Goal: Task Accomplishment & Management: Manage account settings

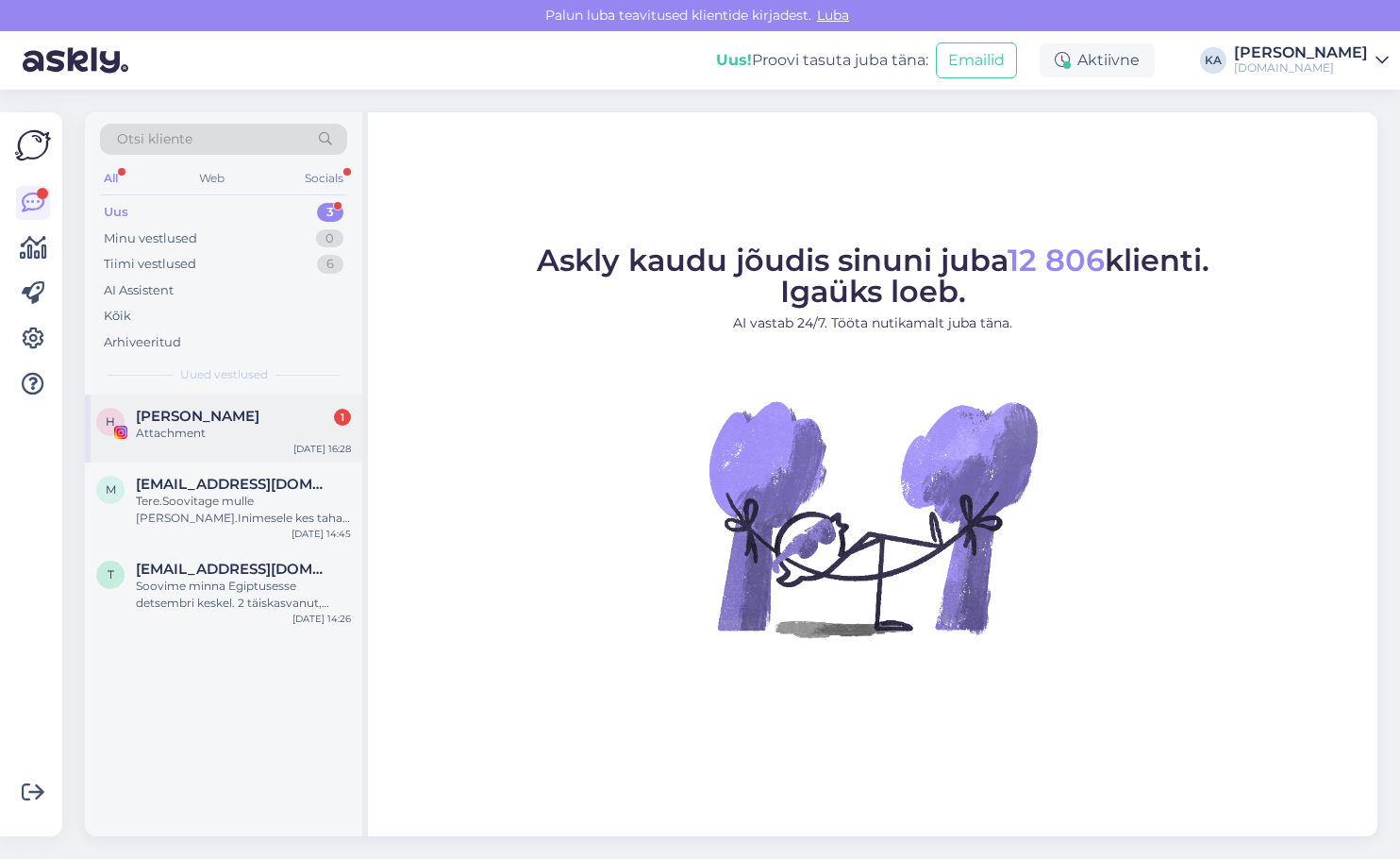
click at [200, 424] on span "[PERSON_NAME]" at bounding box center [197, 417] width 123 height 17
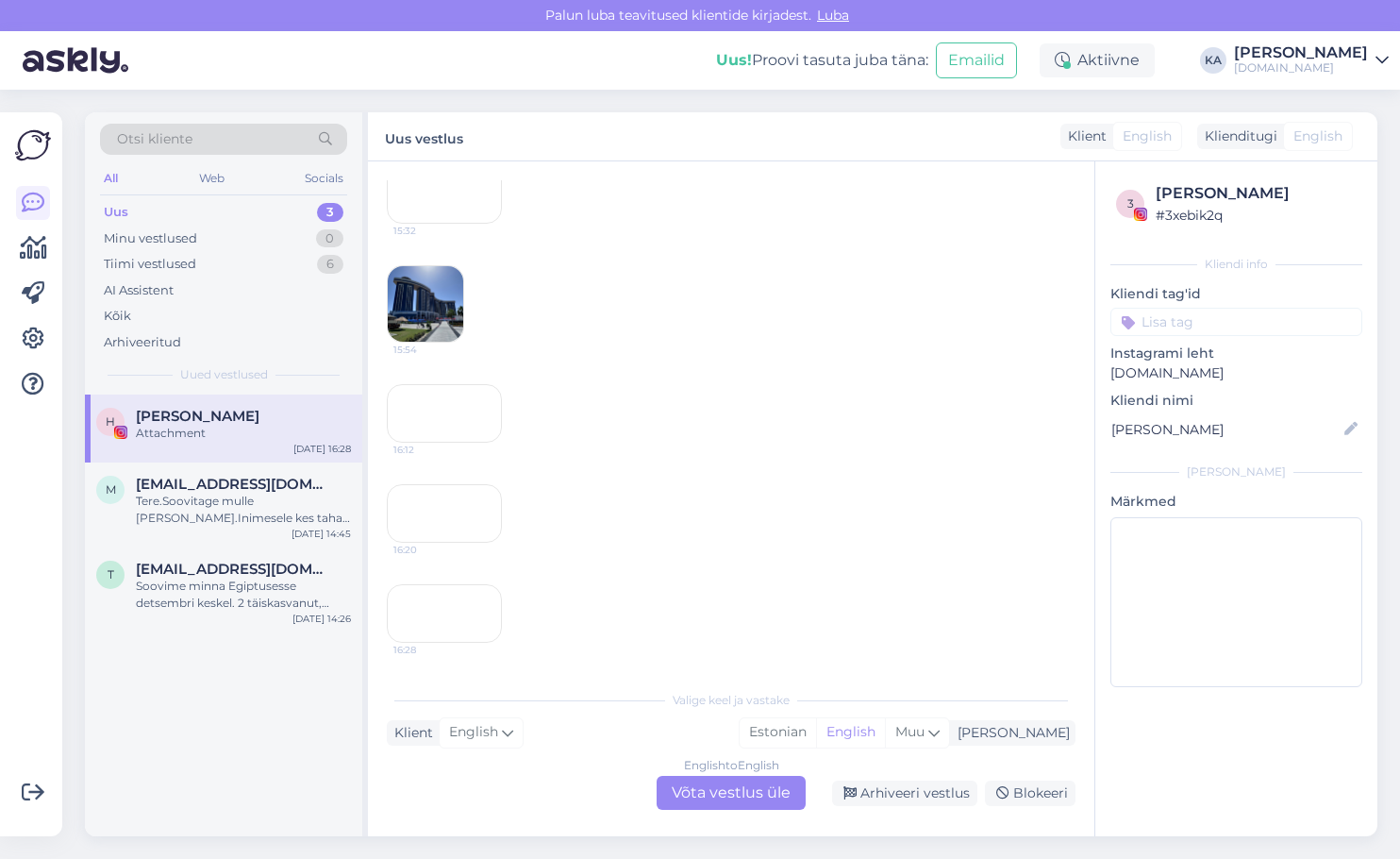
scroll to position [681, 0]
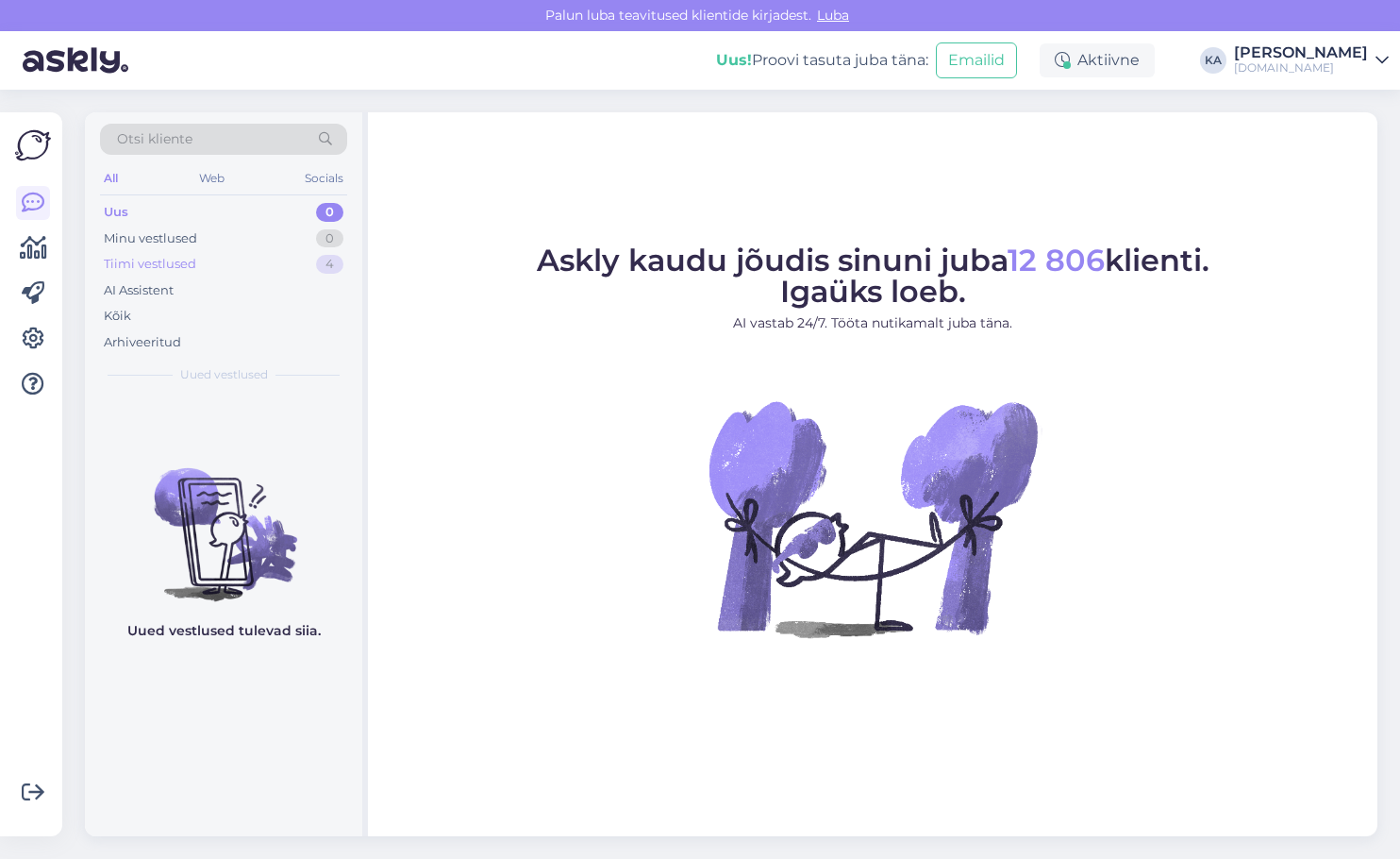
click at [140, 268] on div "Tiimi vestlused" at bounding box center [150, 265] width 93 height 19
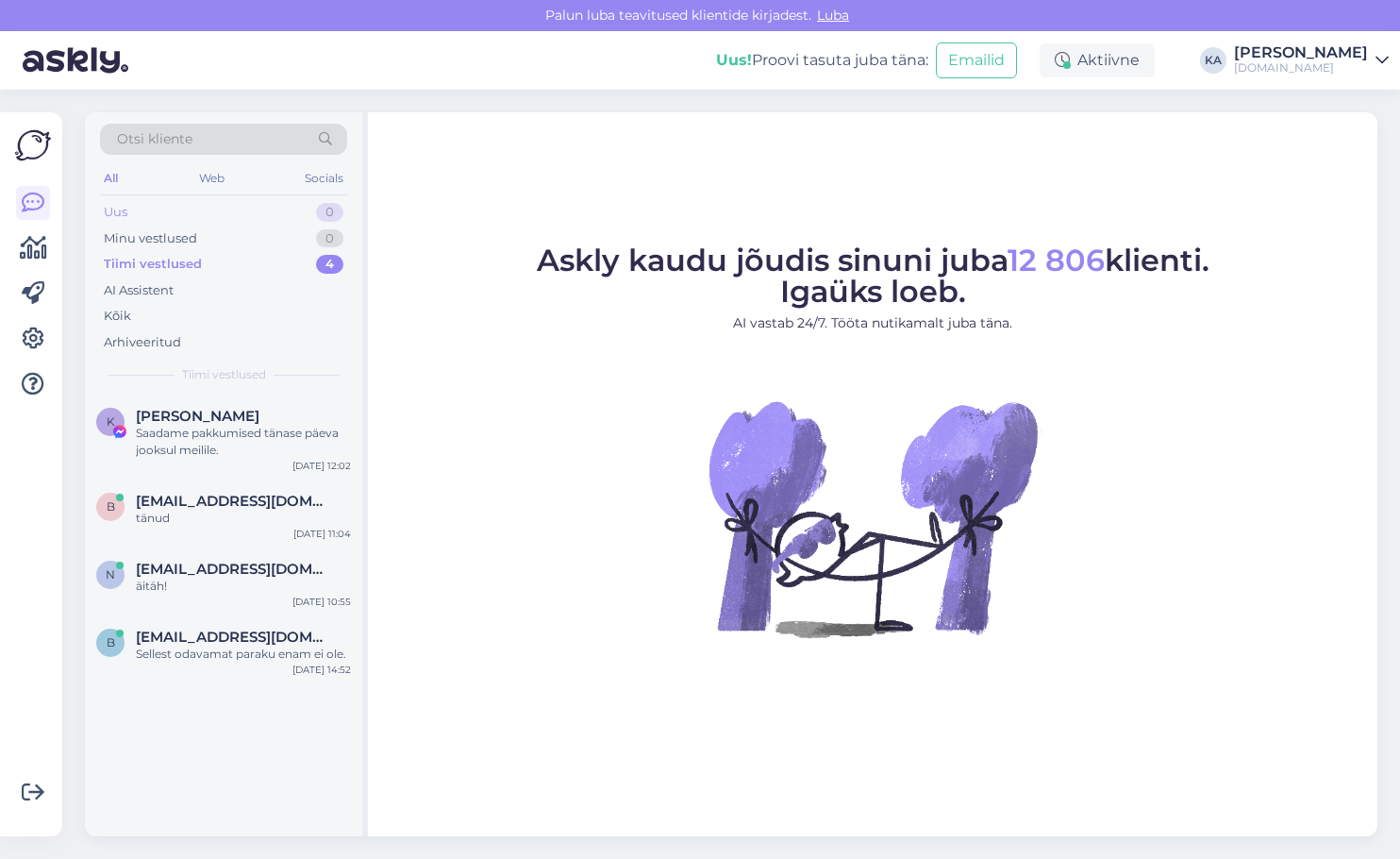
click at [163, 210] on div "Uus 0" at bounding box center [223, 212] width 247 height 27
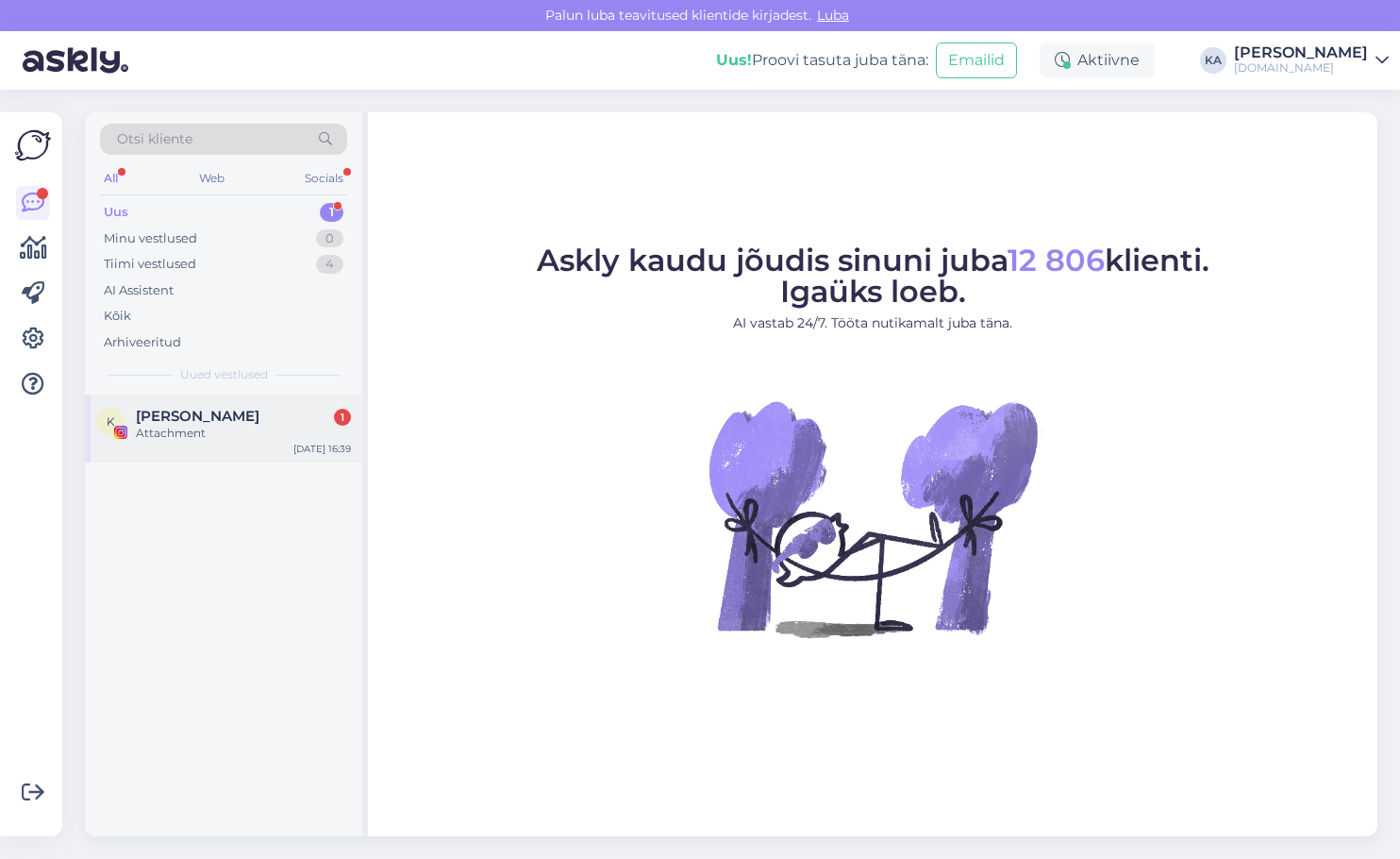
click at [259, 420] on div "[PERSON_NAME] 1" at bounding box center [243, 417] width 215 height 17
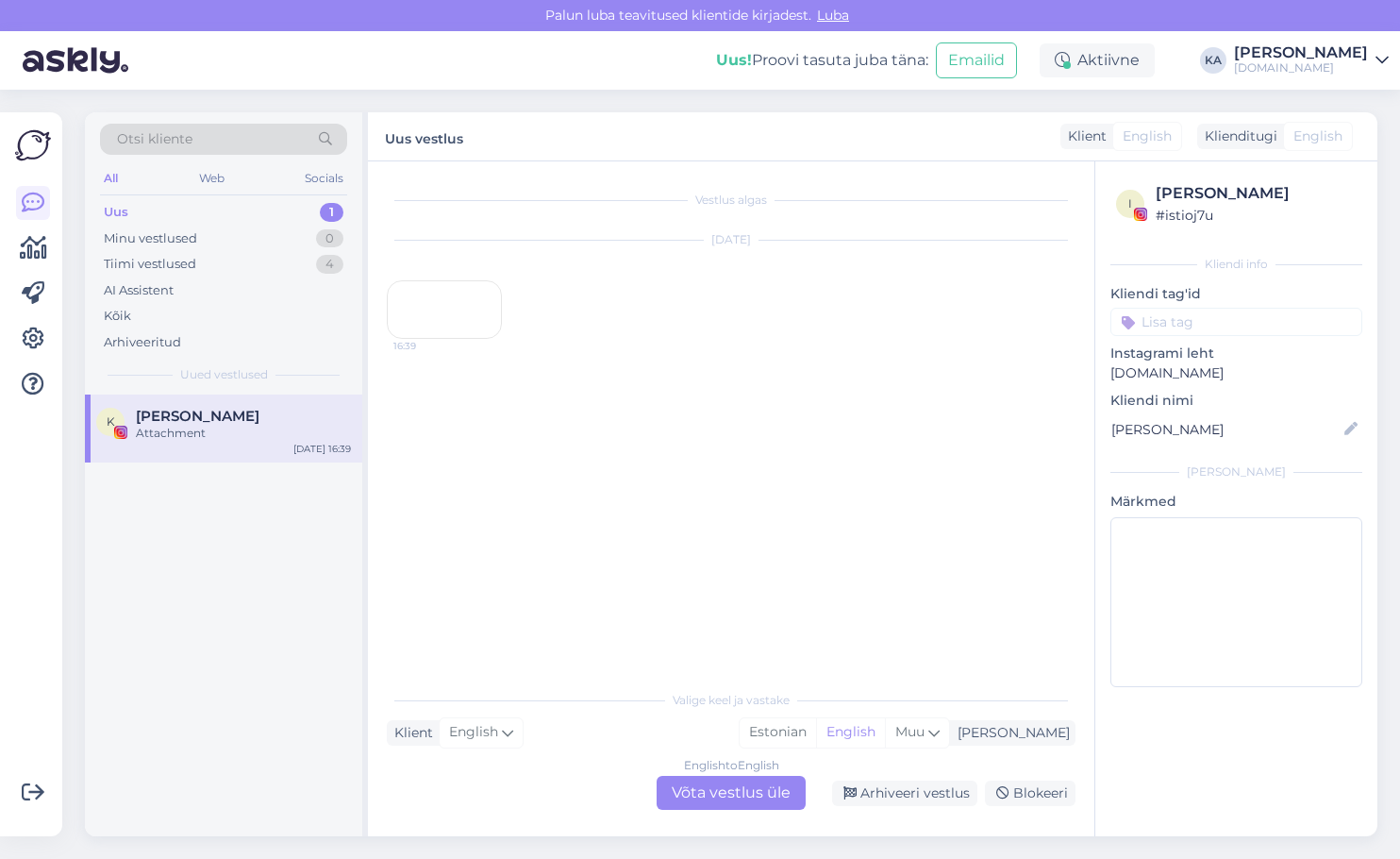
click at [431, 339] on div "16:39" at bounding box center [444, 309] width 116 height 58
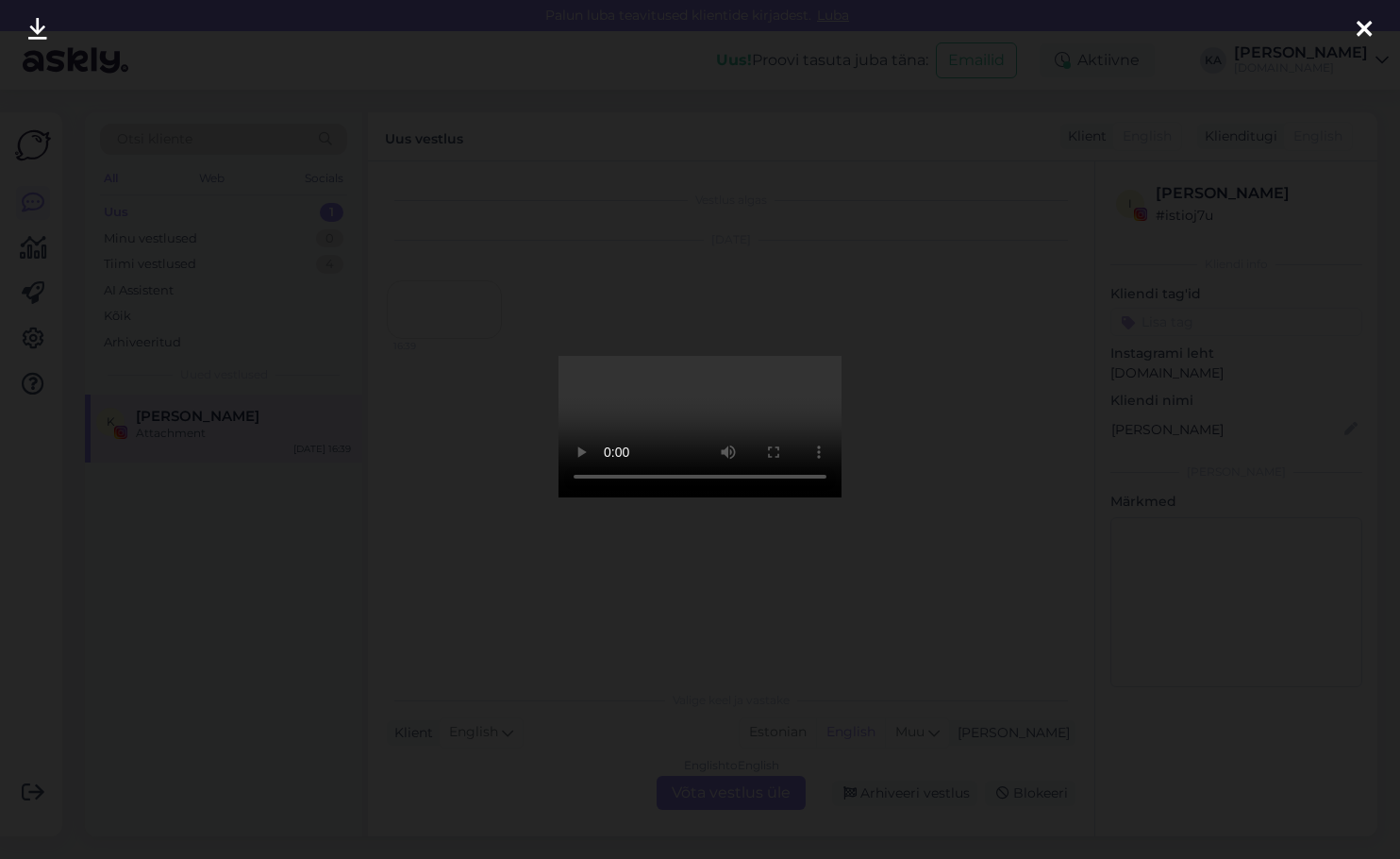
click at [1042, 318] on div at bounding box center [700, 429] width 1400 height 859
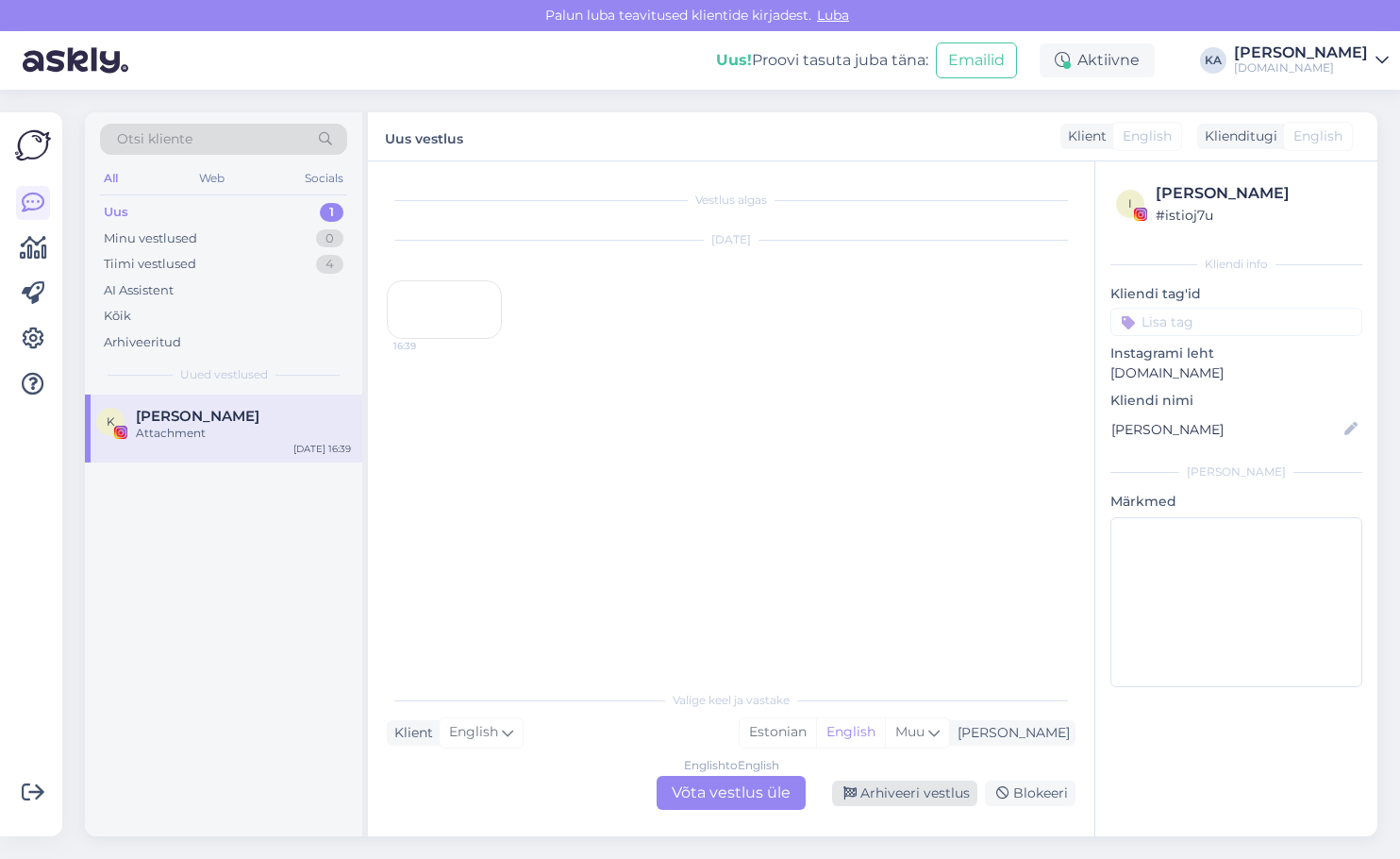
click at [917, 790] on div "Arhiveeri vestlus" at bounding box center [904, 793] width 145 height 26
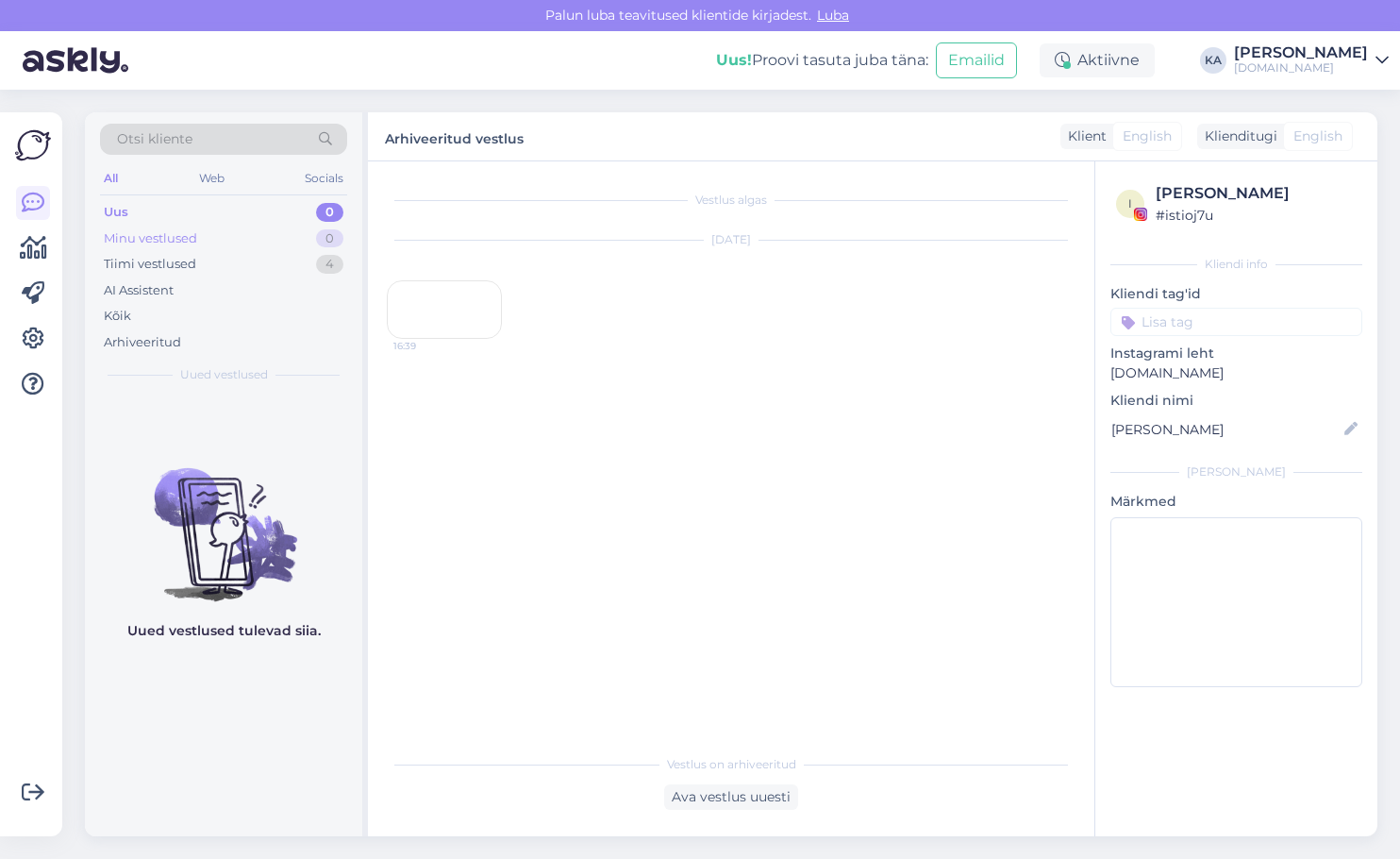
click at [190, 238] on div "Minu vestlused" at bounding box center [151, 239] width 94 height 19
click at [212, 260] on div "Tiimi vestlused 4" at bounding box center [223, 265] width 247 height 27
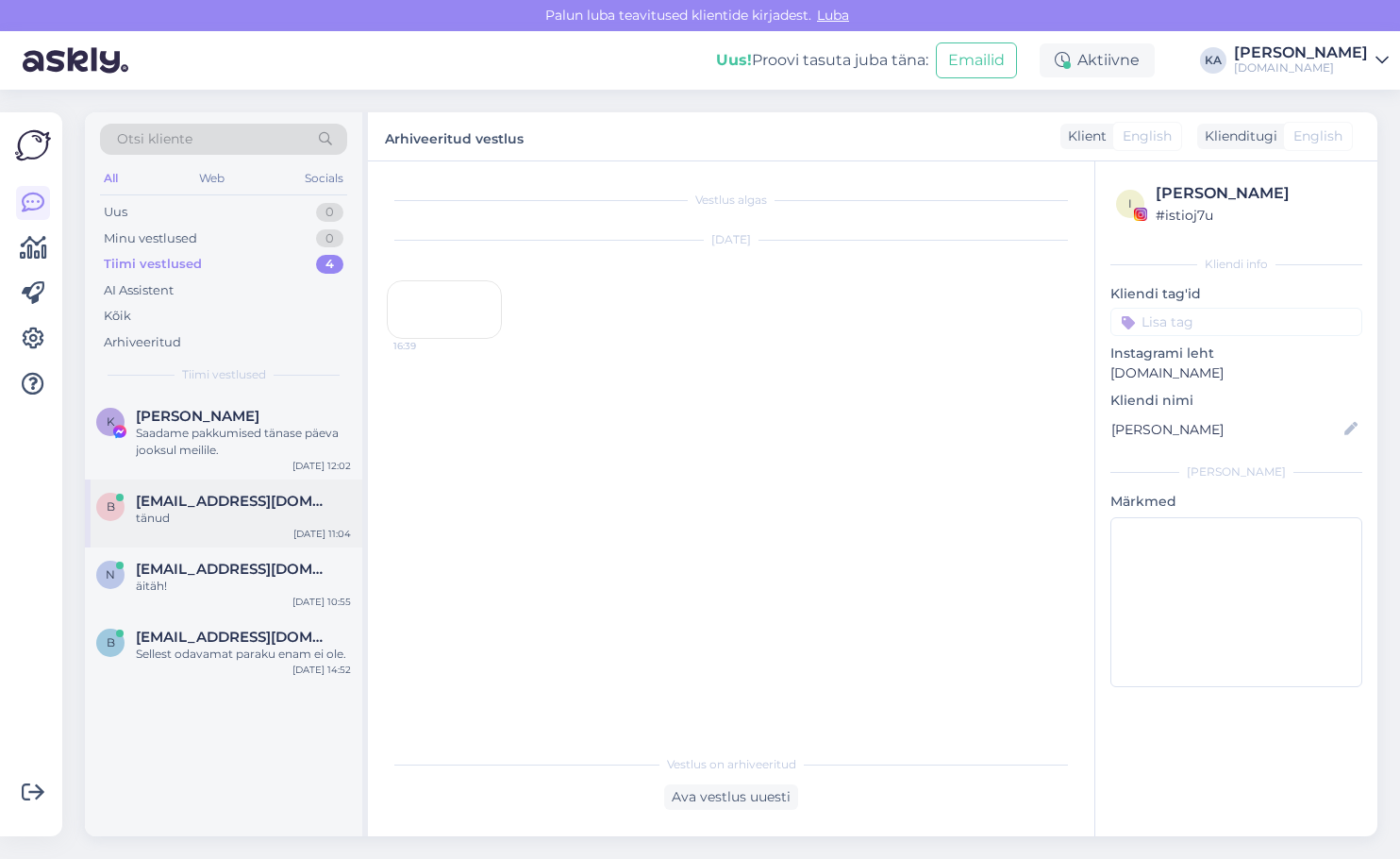
click at [269, 491] on div "b [EMAIL_ADDRESS][DOMAIN_NAME] tänud [DATE] 11:04" at bounding box center [223, 513] width 277 height 68
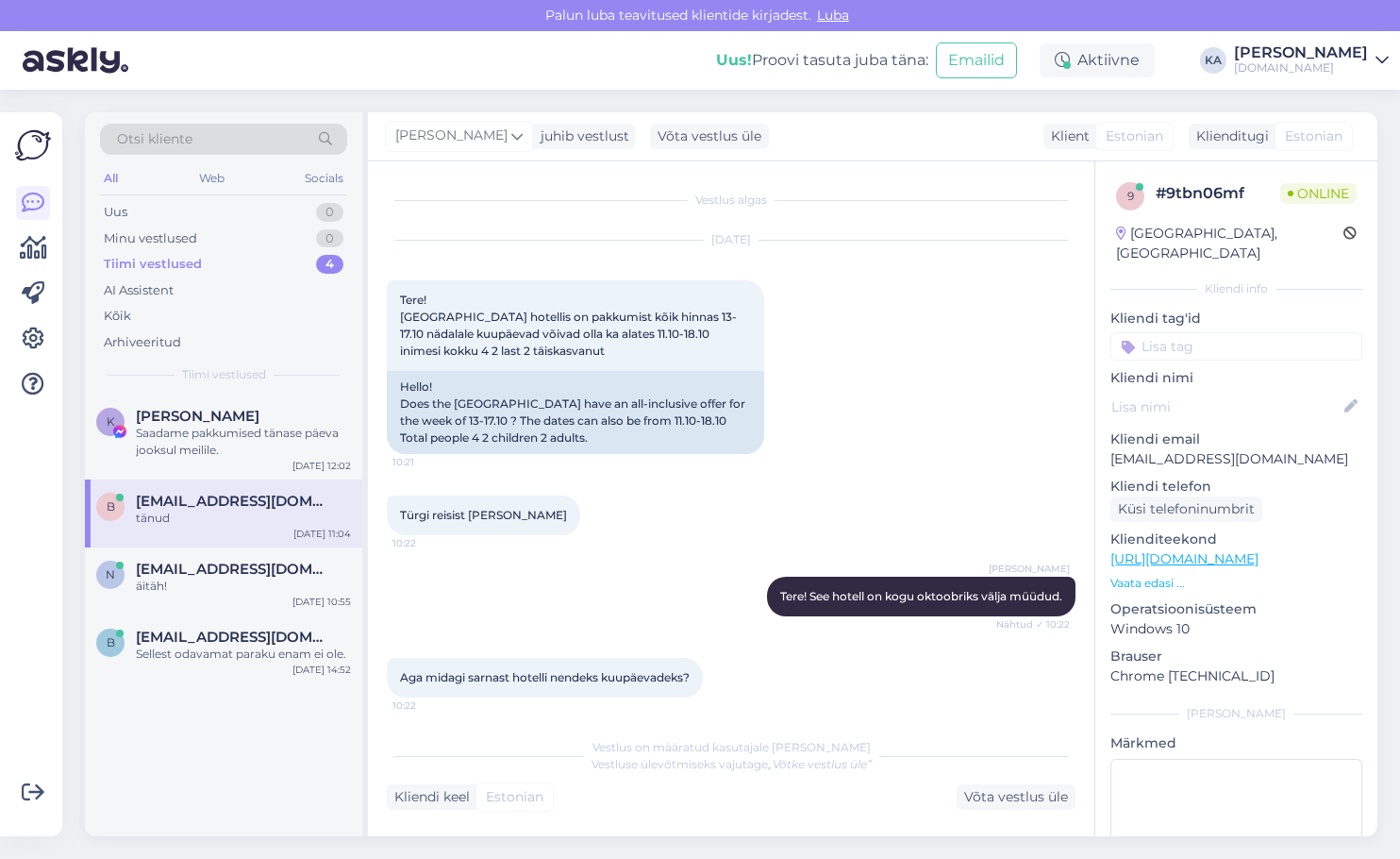
scroll to position [725, 0]
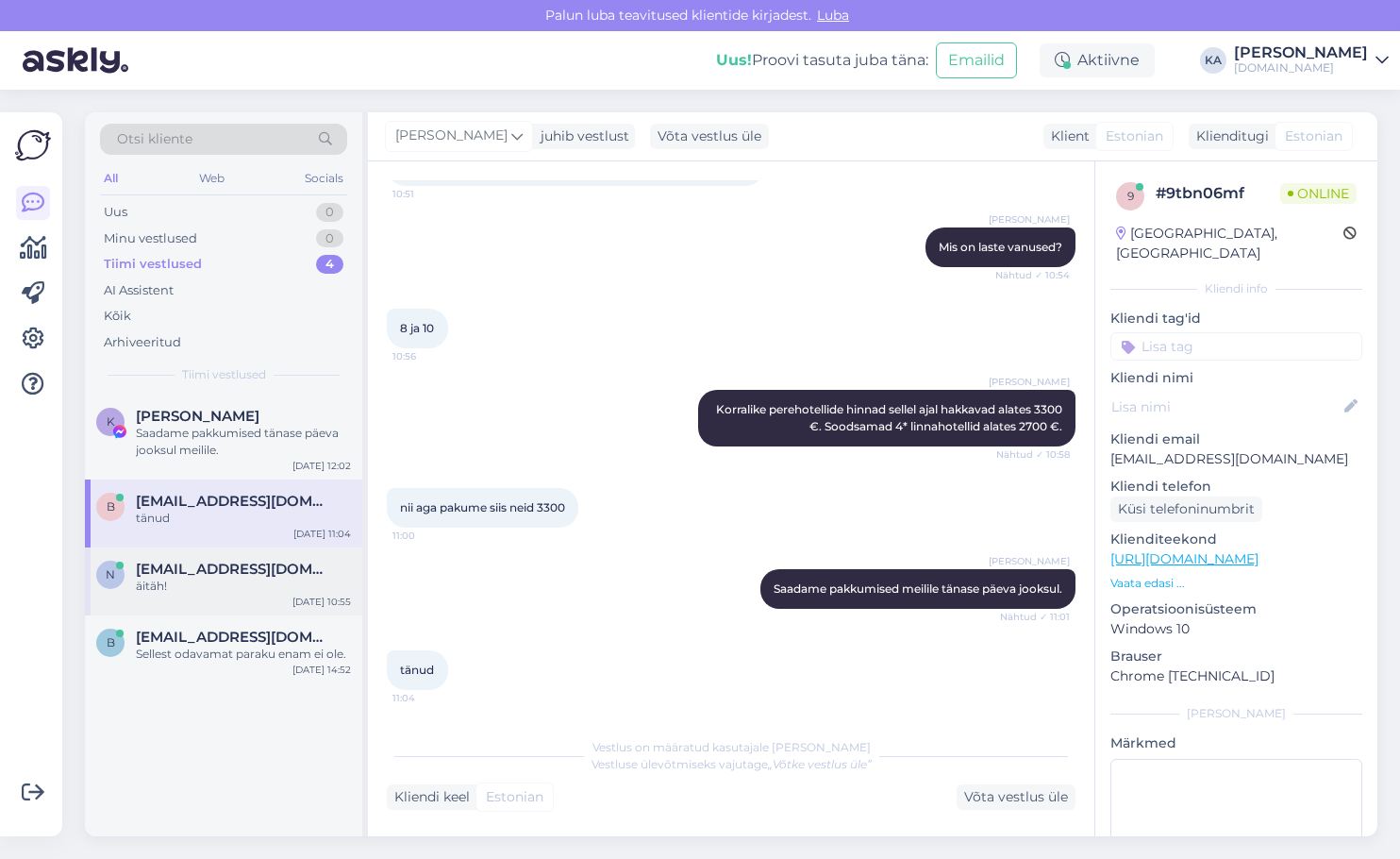
click at [245, 560] on div "n [EMAIL_ADDRESS][DOMAIN_NAME] äitäh! [DATE] 10:55" at bounding box center [223, 581] width 277 height 68
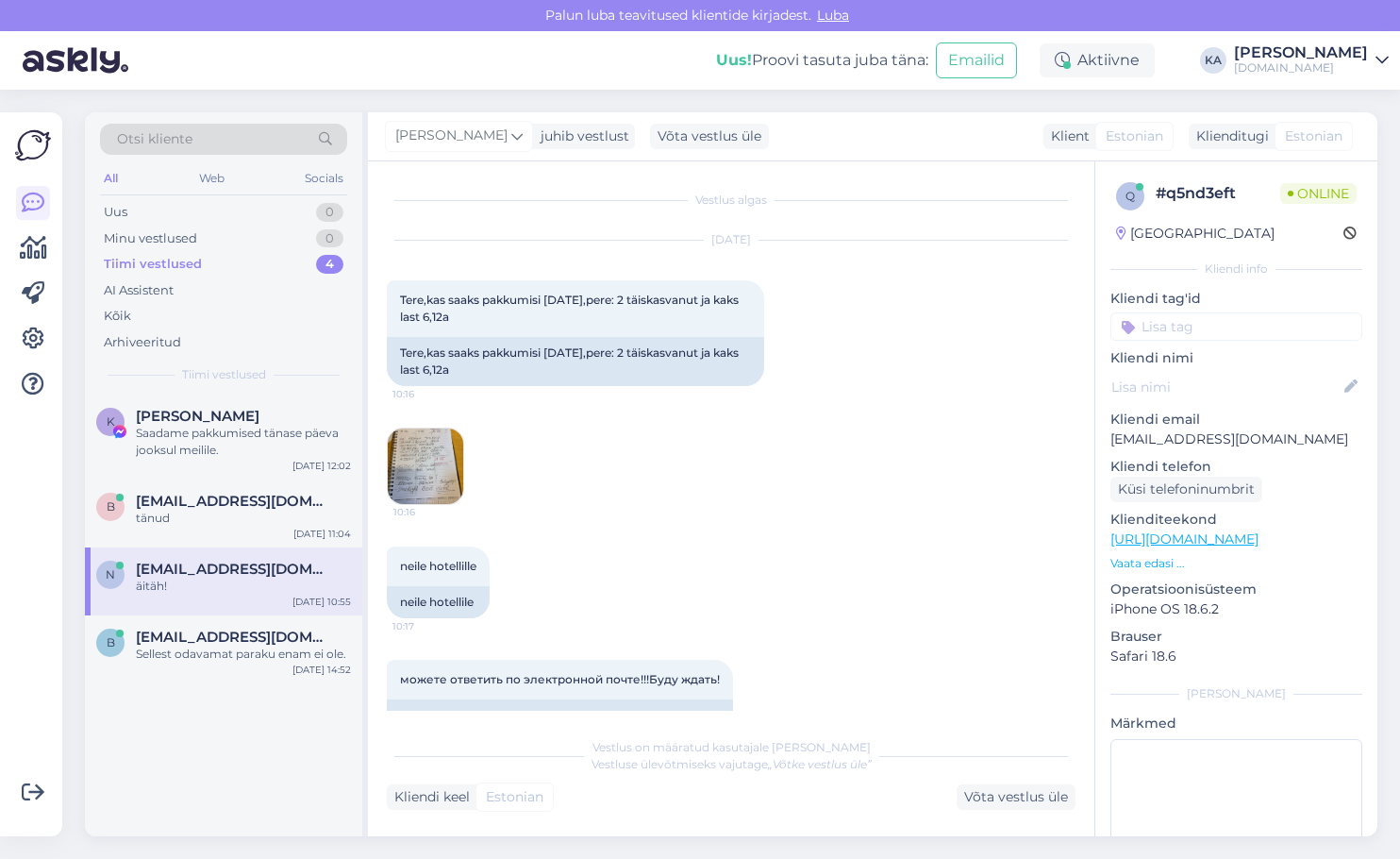
scroll to position [528, 0]
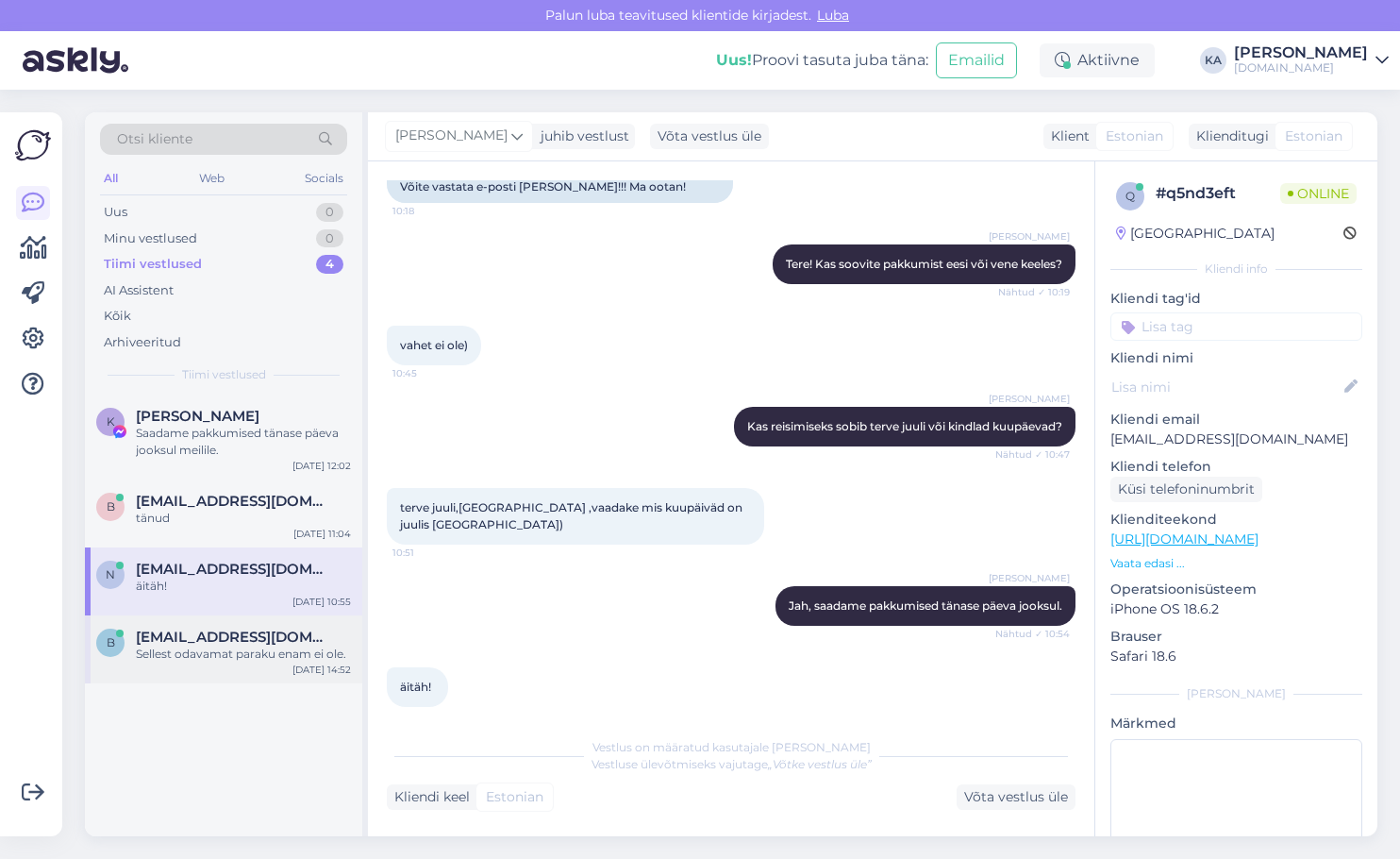
click at [251, 622] on div "b [EMAIL_ADDRESS][DOMAIN_NAME] Sellest odavamat paraku enam ei ole. [DATE] 14:52" at bounding box center [223, 649] width 277 height 68
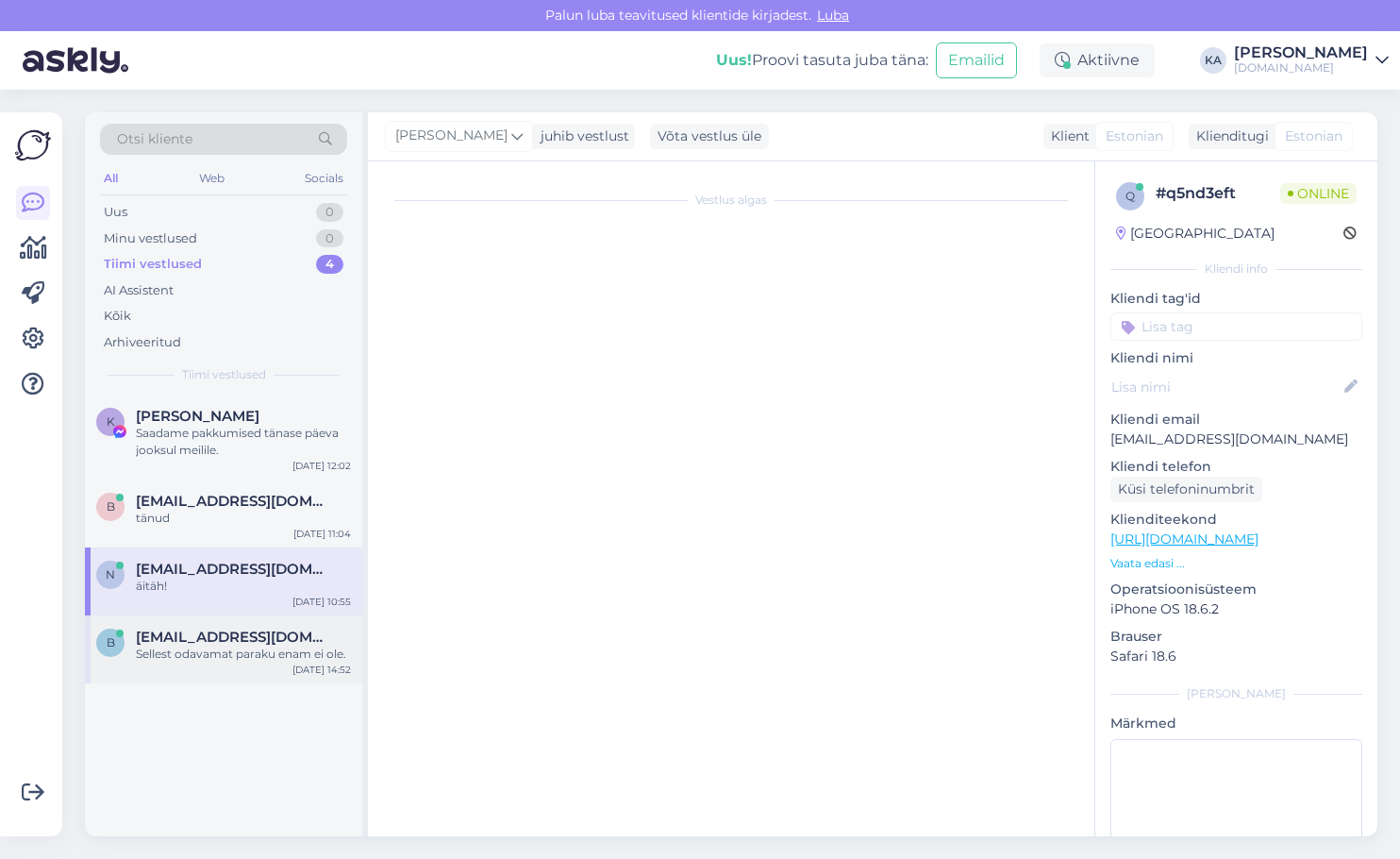
scroll to position [908, 0]
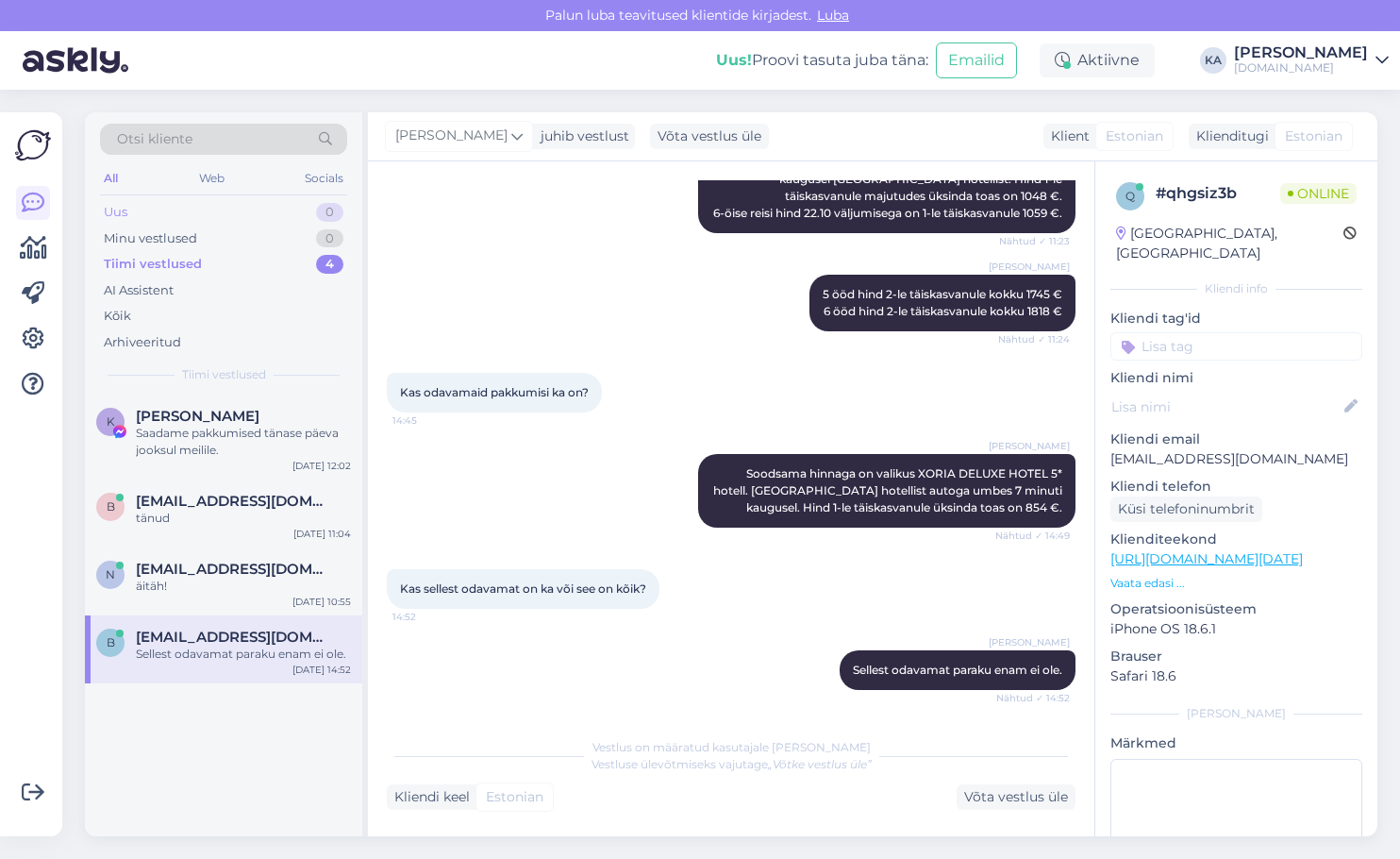
click at [134, 204] on div "Uus 0" at bounding box center [223, 212] width 247 height 27
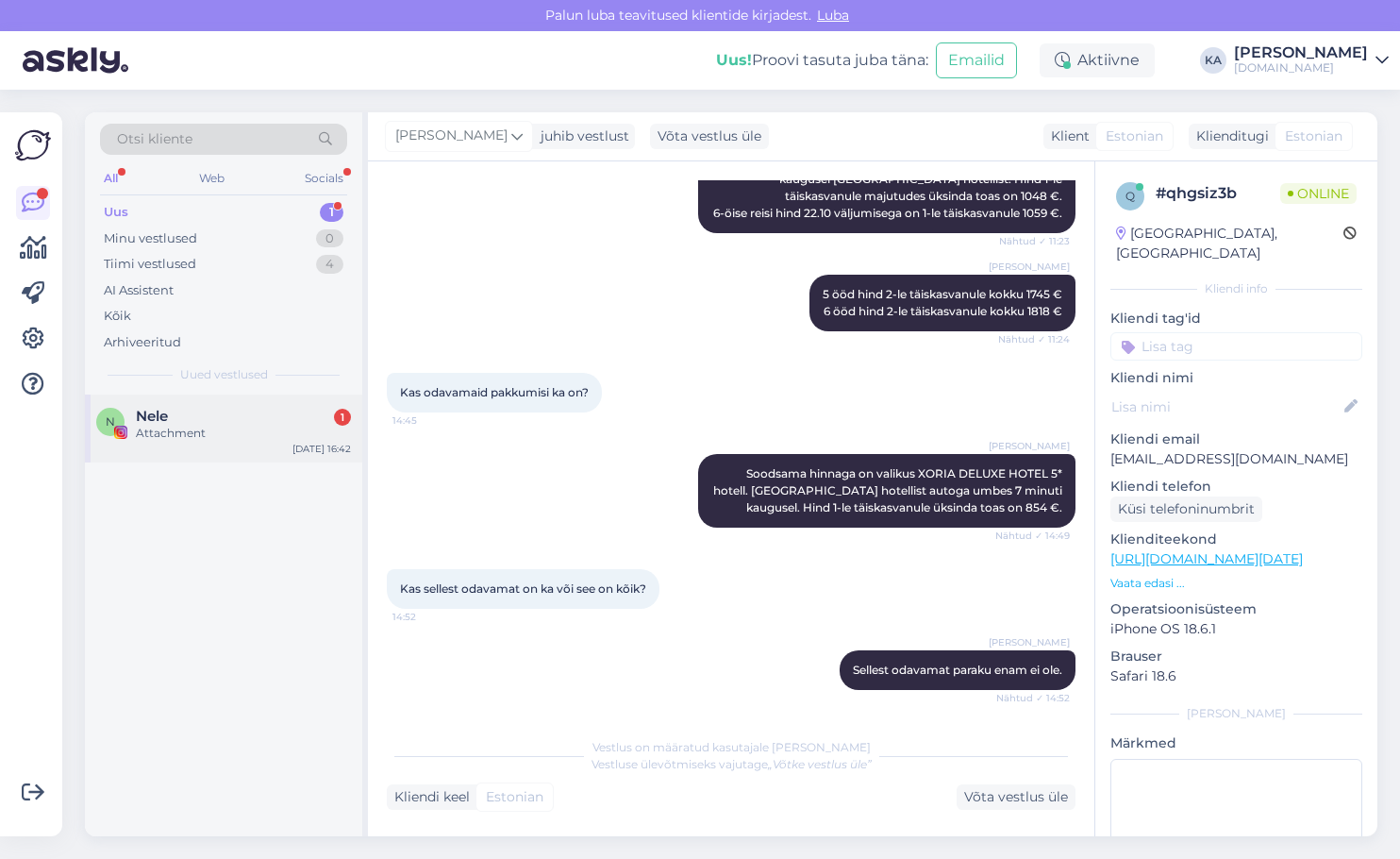
click at [247, 431] on div "Attachment" at bounding box center [243, 434] width 215 height 17
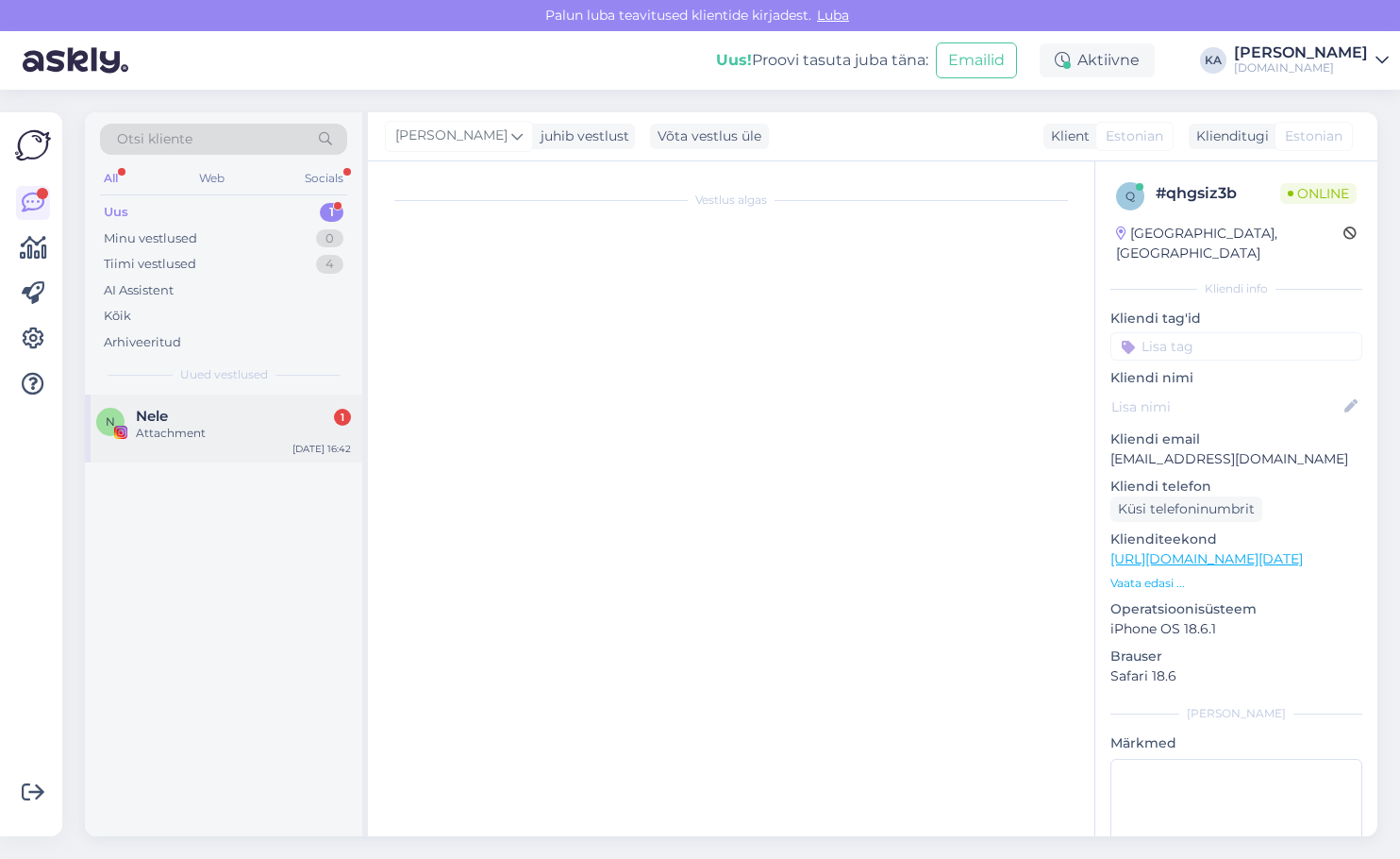
scroll to position [0, 0]
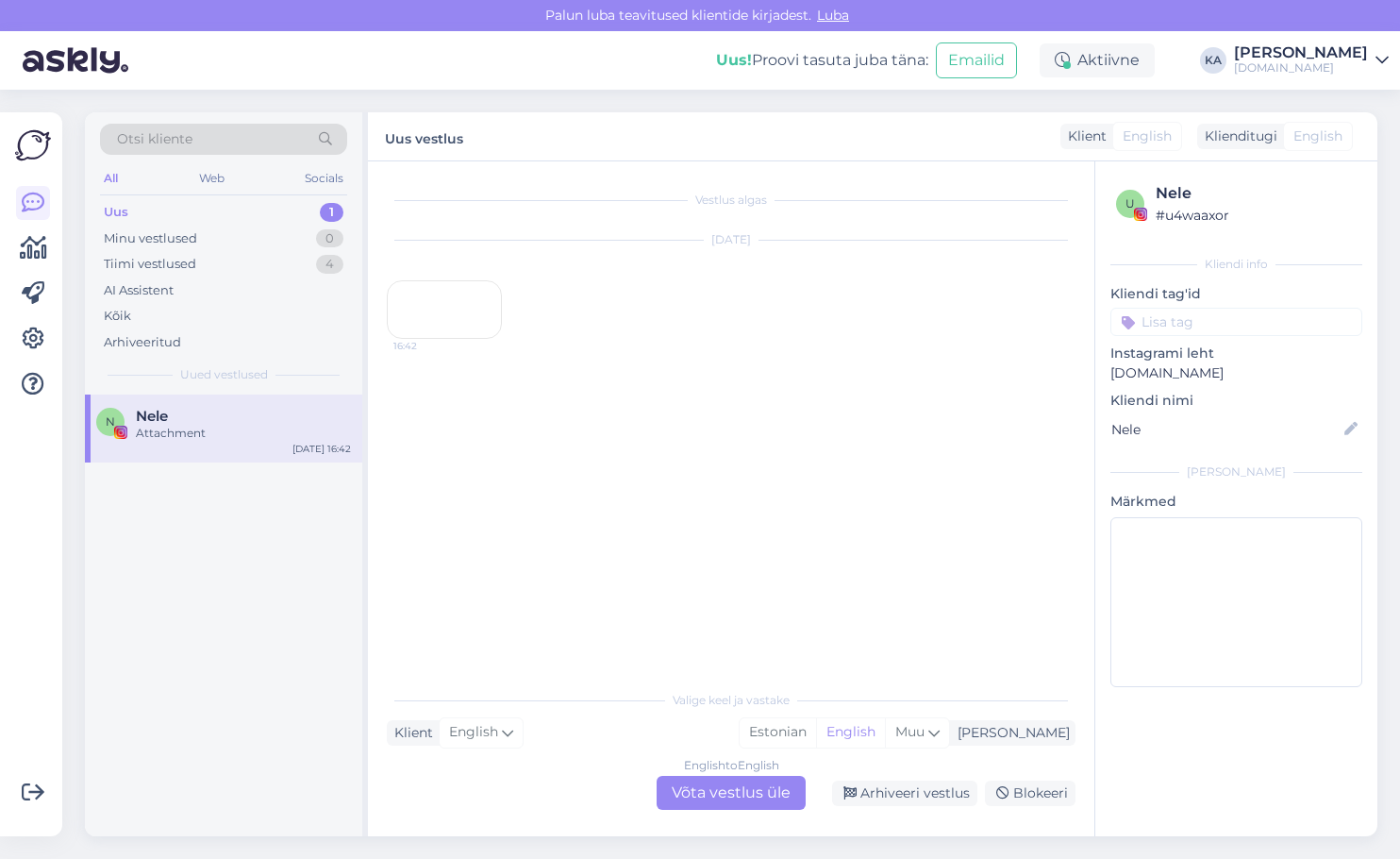
click at [452, 339] on div "16:42" at bounding box center [444, 309] width 116 height 58
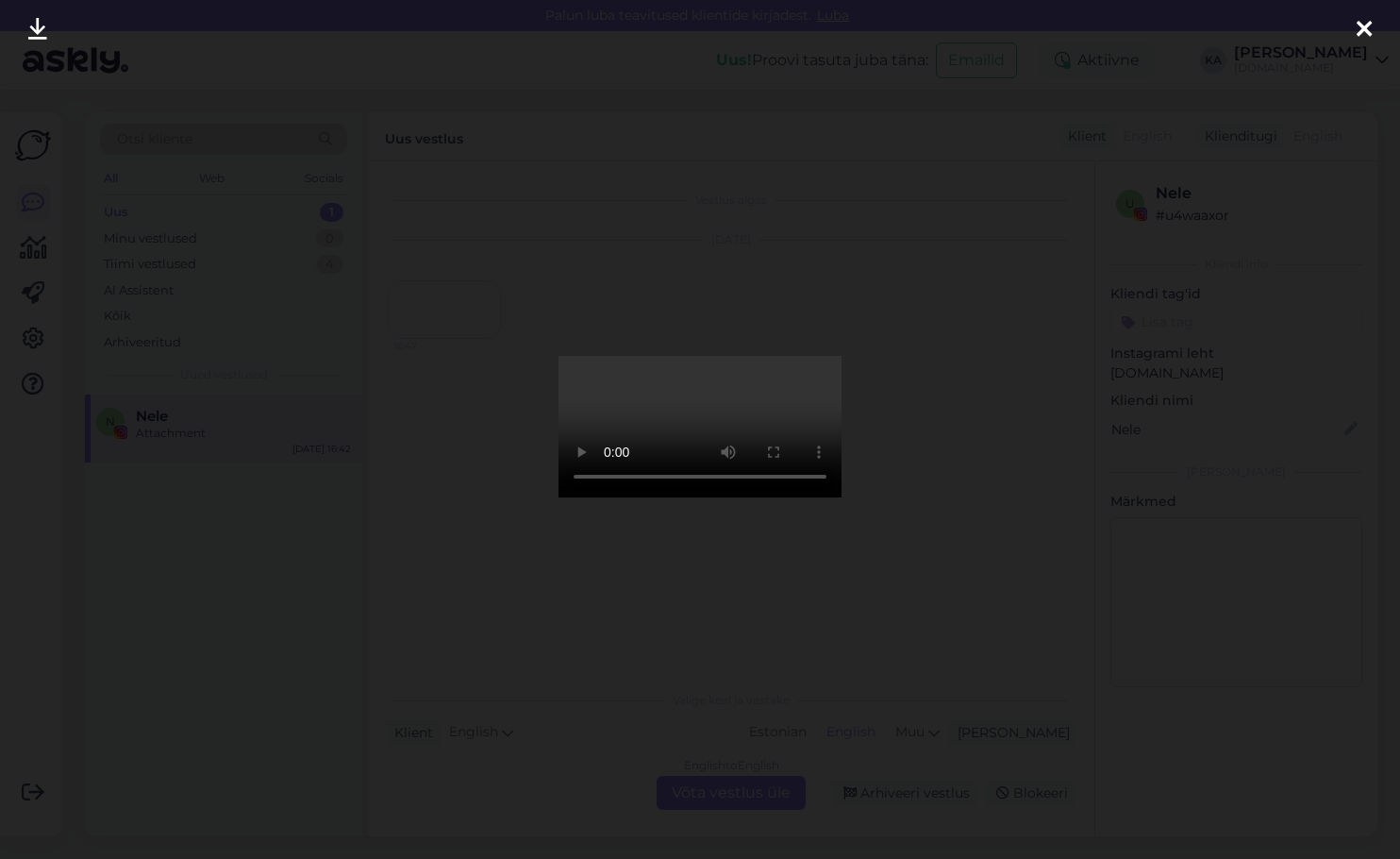
click at [1128, 357] on div at bounding box center [700, 429] width 1400 height 859
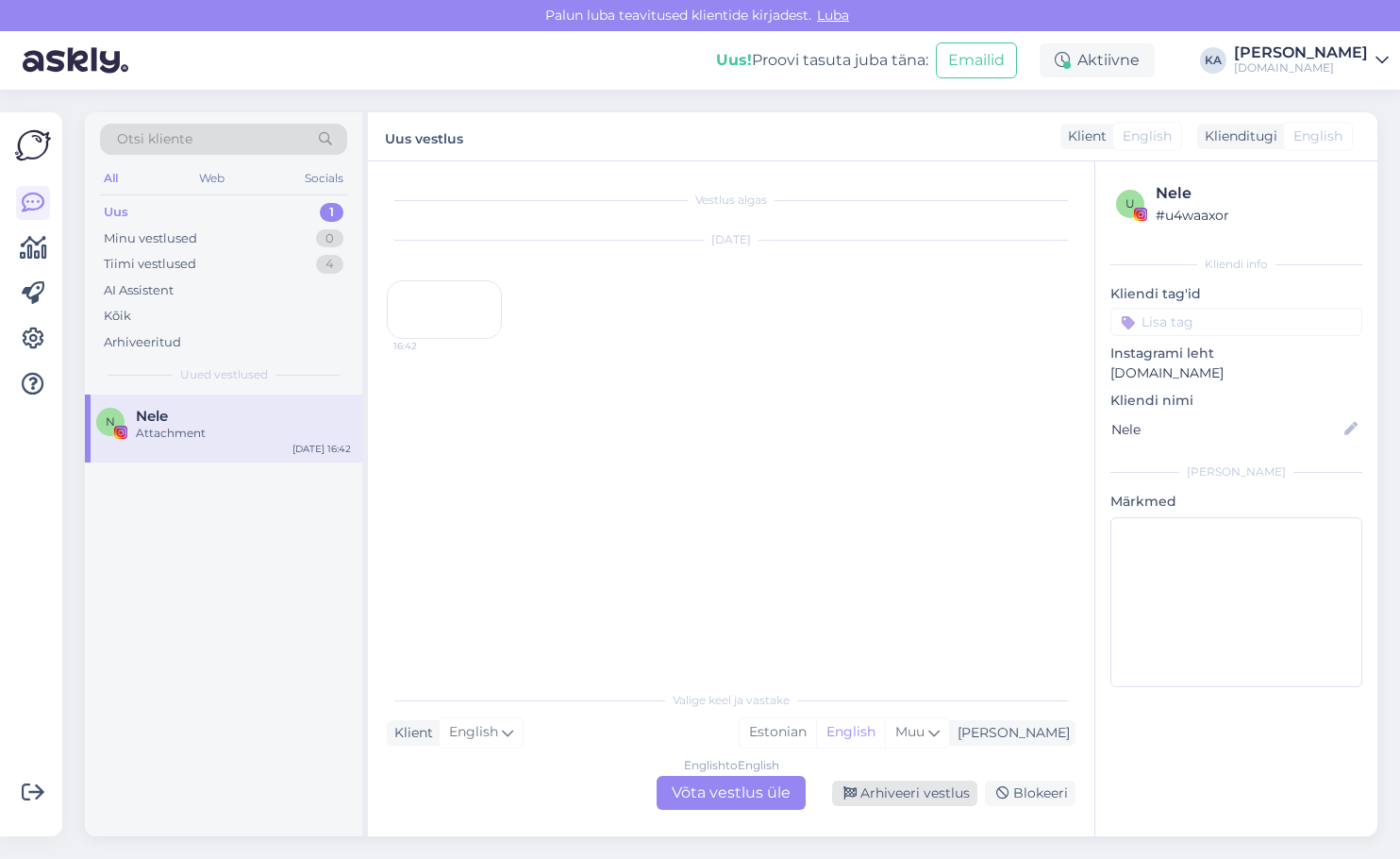
click at [883, 788] on div "Arhiveeri vestlus" at bounding box center [904, 793] width 145 height 26
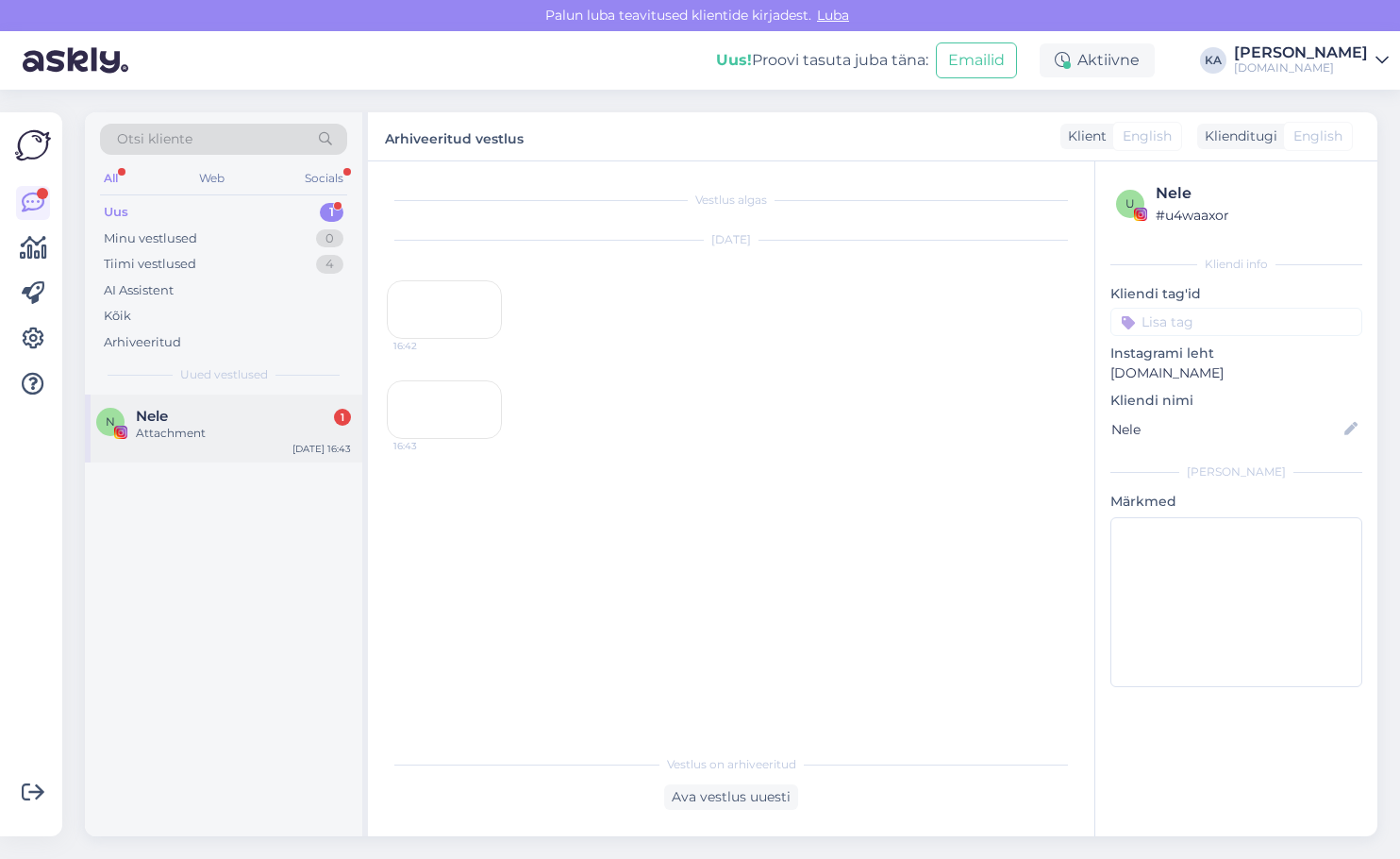
click at [182, 418] on div "Nele 1" at bounding box center [243, 417] width 215 height 17
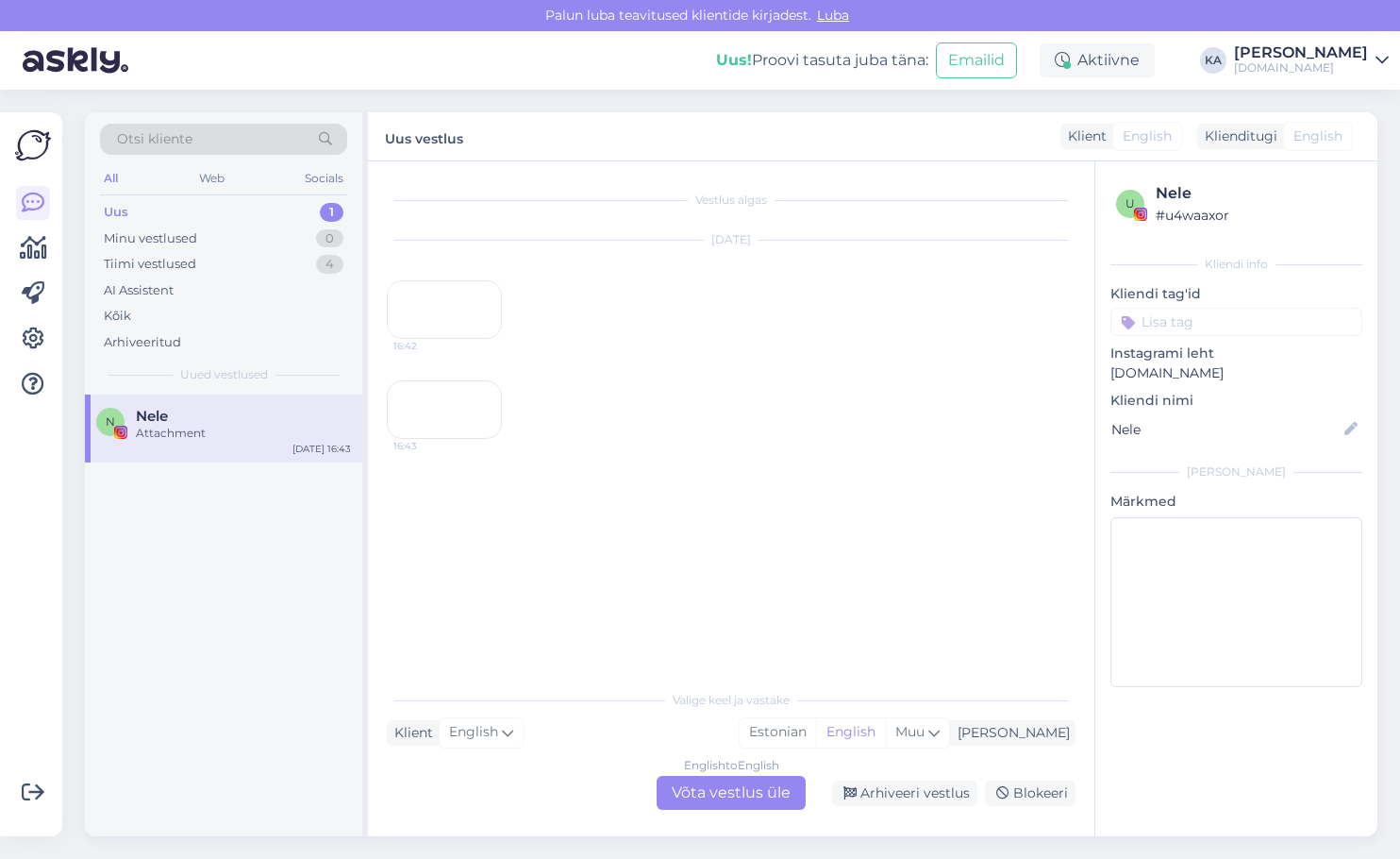
scroll to position [79, 0]
drag, startPoint x: 1150, startPoint y: 407, endPoint x: 1148, endPoint y: 392, distance: 15.1
click at [1150, 406] on p "Kliendi nimi" at bounding box center [1237, 400] width 252 height 20
click at [896, 791] on div "Arhiveeri vestlus" at bounding box center [904, 793] width 145 height 26
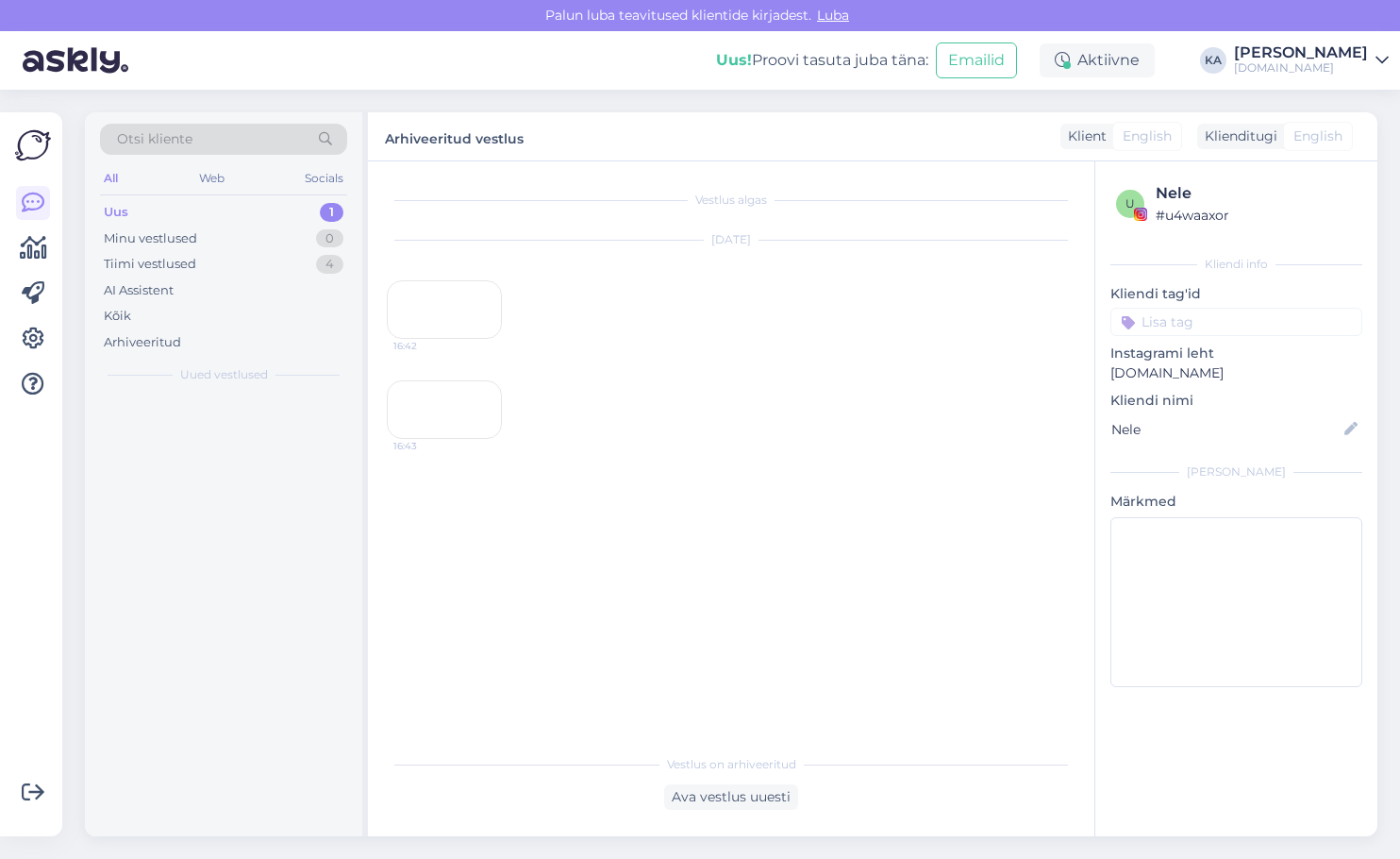
scroll to position [15, 0]
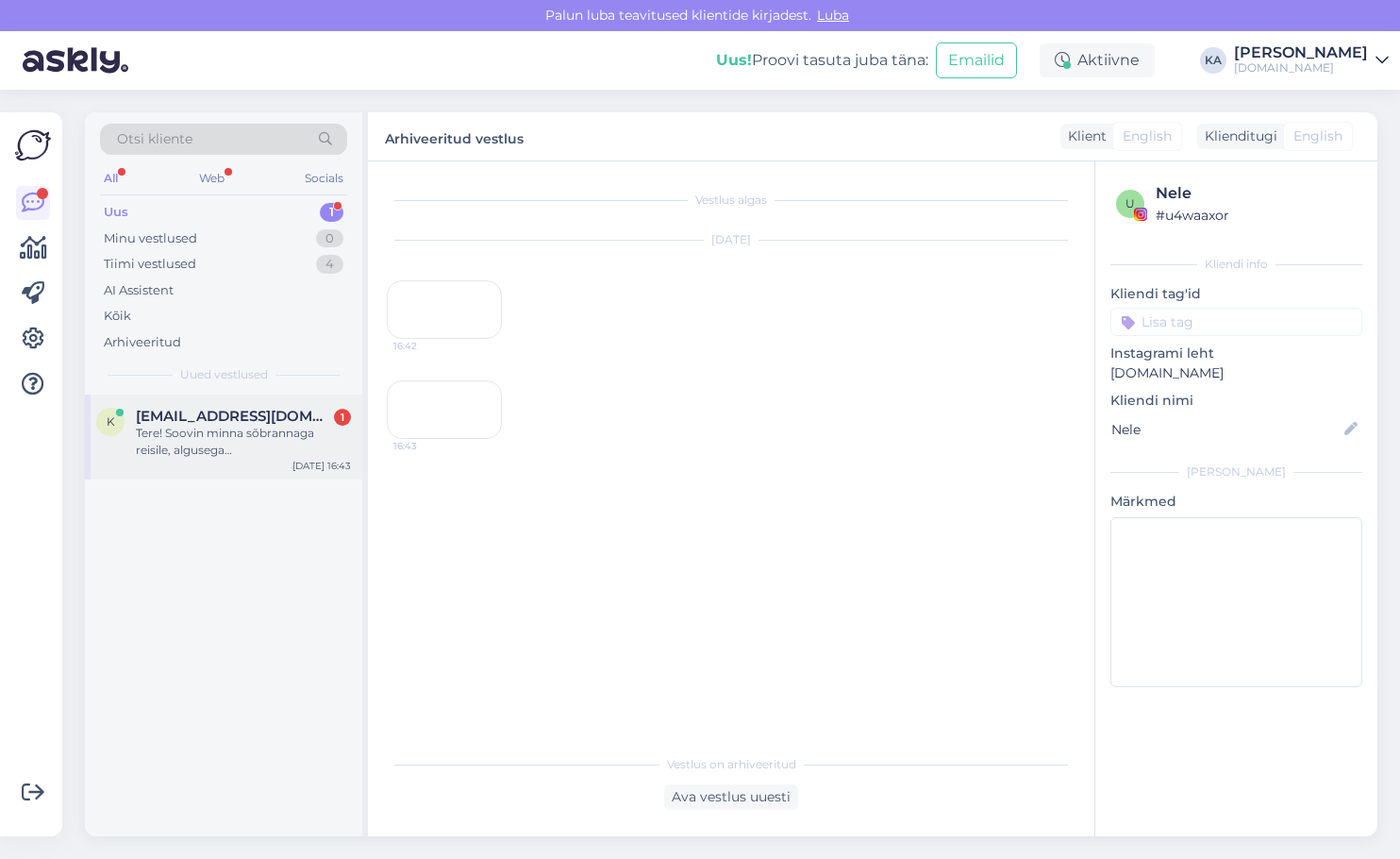
click at [208, 453] on div "Tere! Soovin minna sõbrannaga reisile, algusega [GEOGRAPHIC_DATA] umbes kuskil …" at bounding box center [243, 442] width 215 height 34
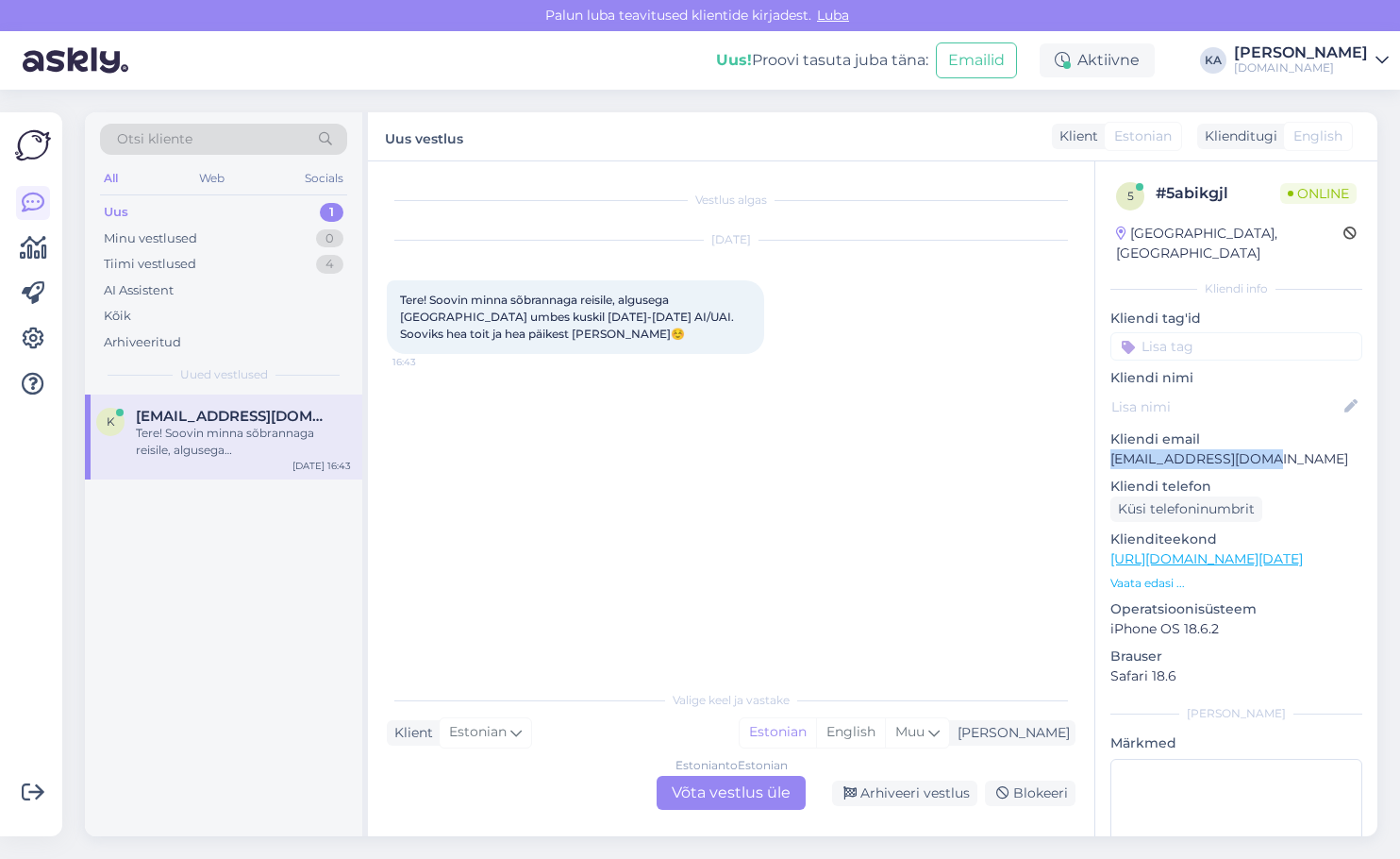
drag, startPoint x: 1176, startPoint y: 443, endPoint x: 1114, endPoint y: 445, distance: 62.0
click at [1114, 449] on p "[EMAIL_ADDRESS][DOMAIN_NAME]" at bounding box center [1237, 459] width 252 height 20
copy p "[EMAIL_ADDRESS][DOMAIN_NAME]"
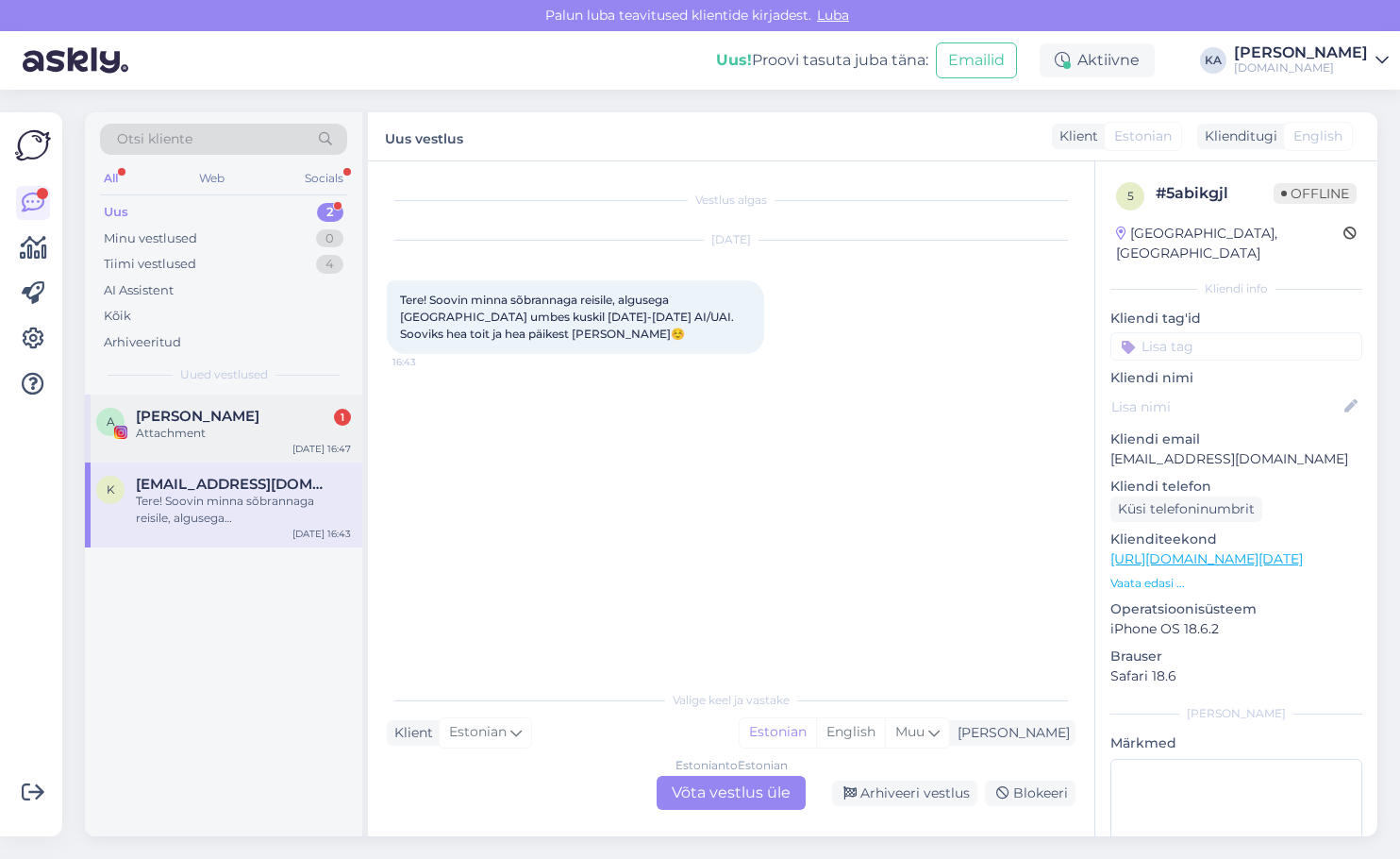
click at [307, 420] on div "Andre 1" at bounding box center [243, 417] width 215 height 17
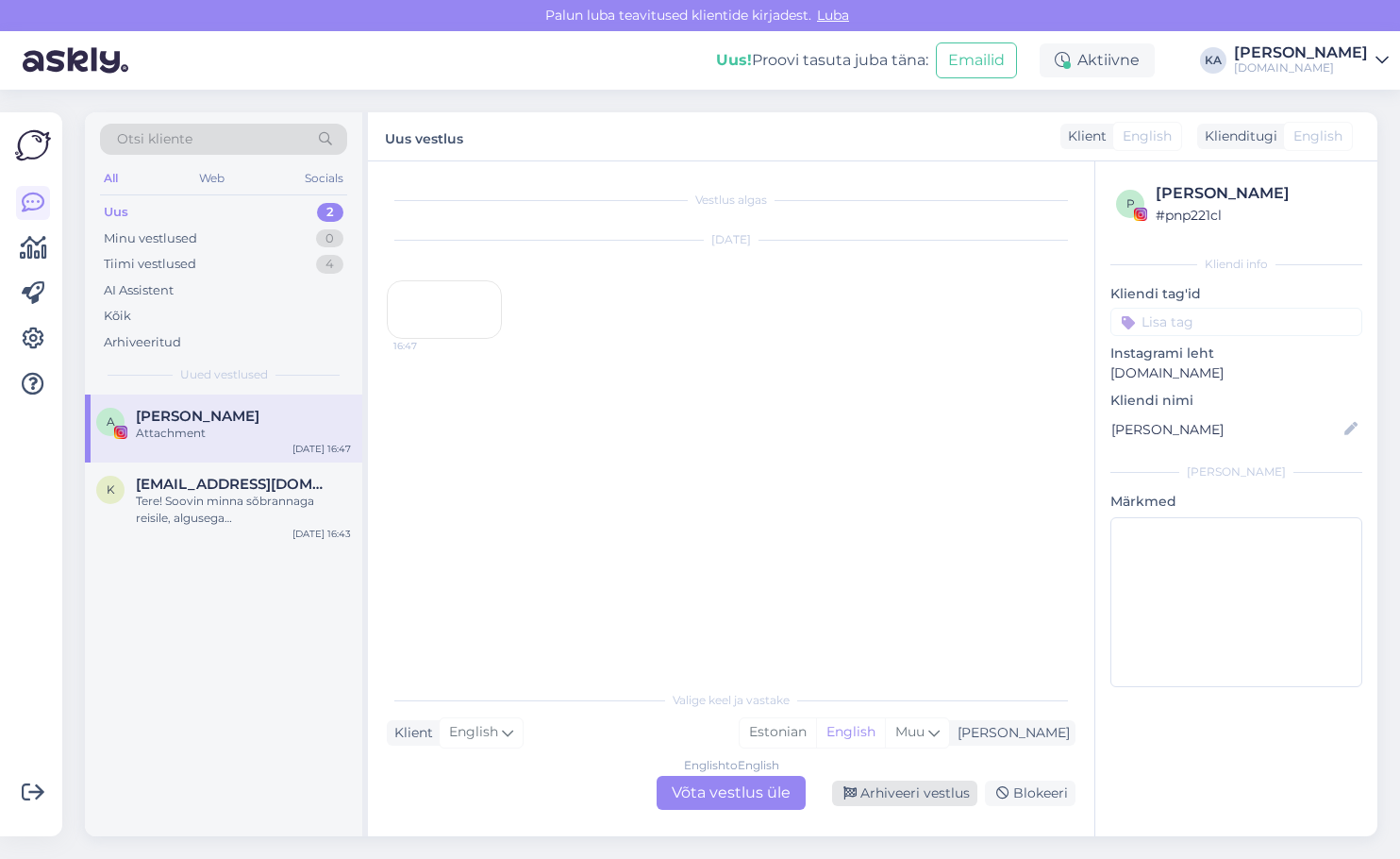
click at [907, 800] on div "Arhiveeri vestlus" at bounding box center [904, 793] width 145 height 26
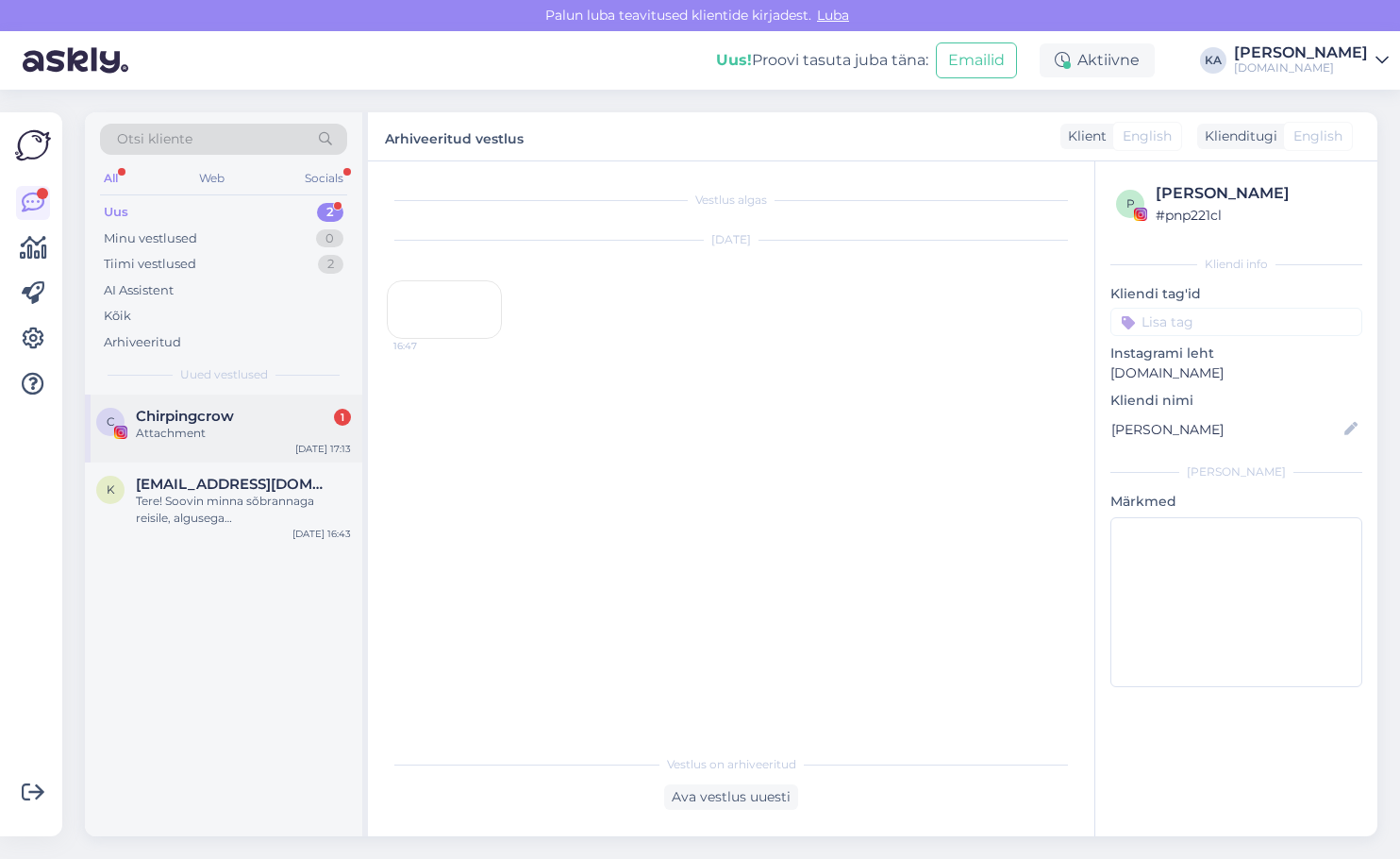
click at [159, 426] on div "Attachment" at bounding box center [243, 434] width 215 height 17
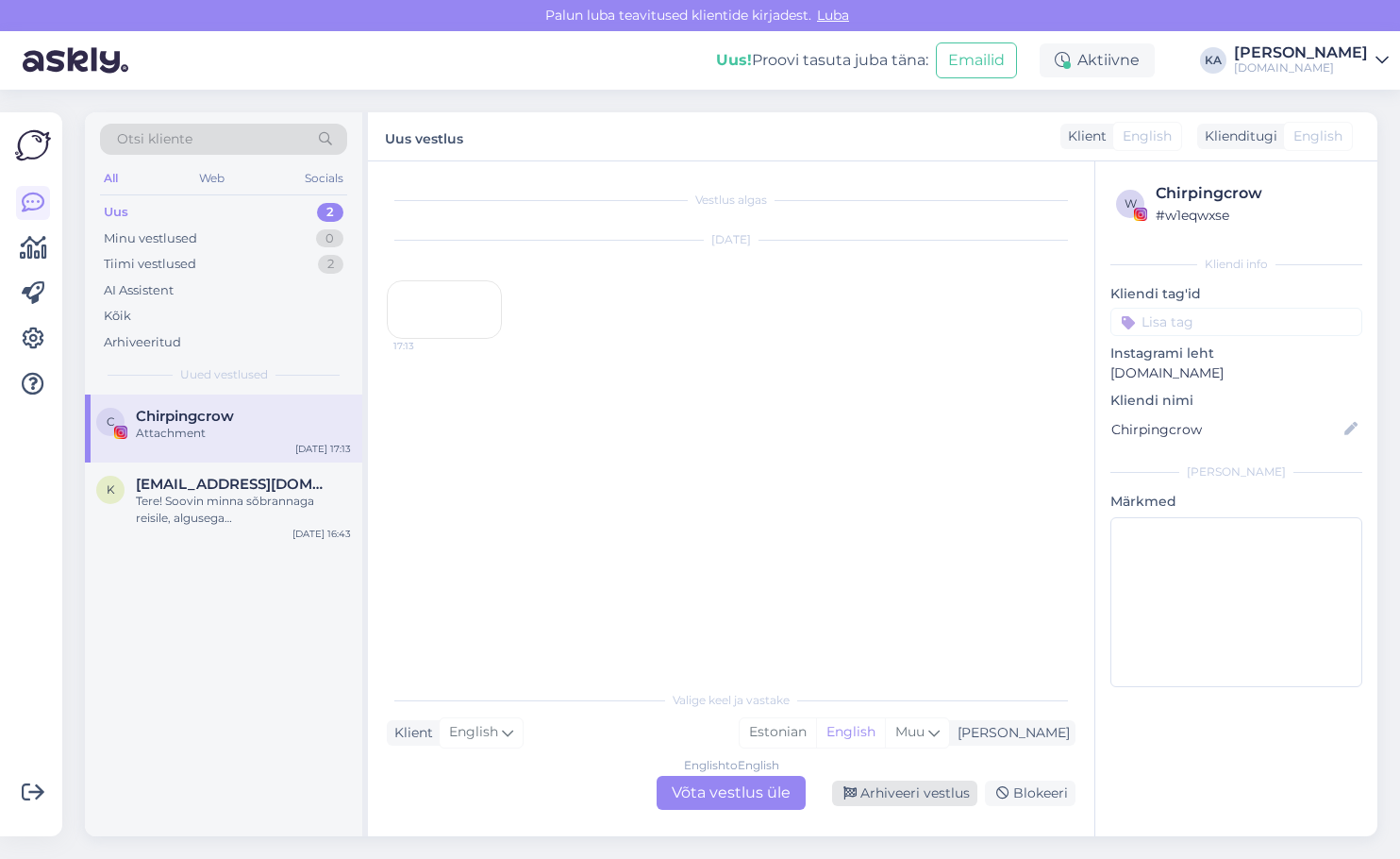
click at [858, 802] on div "Arhiveeri vestlus" at bounding box center [904, 793] width 145 height 26
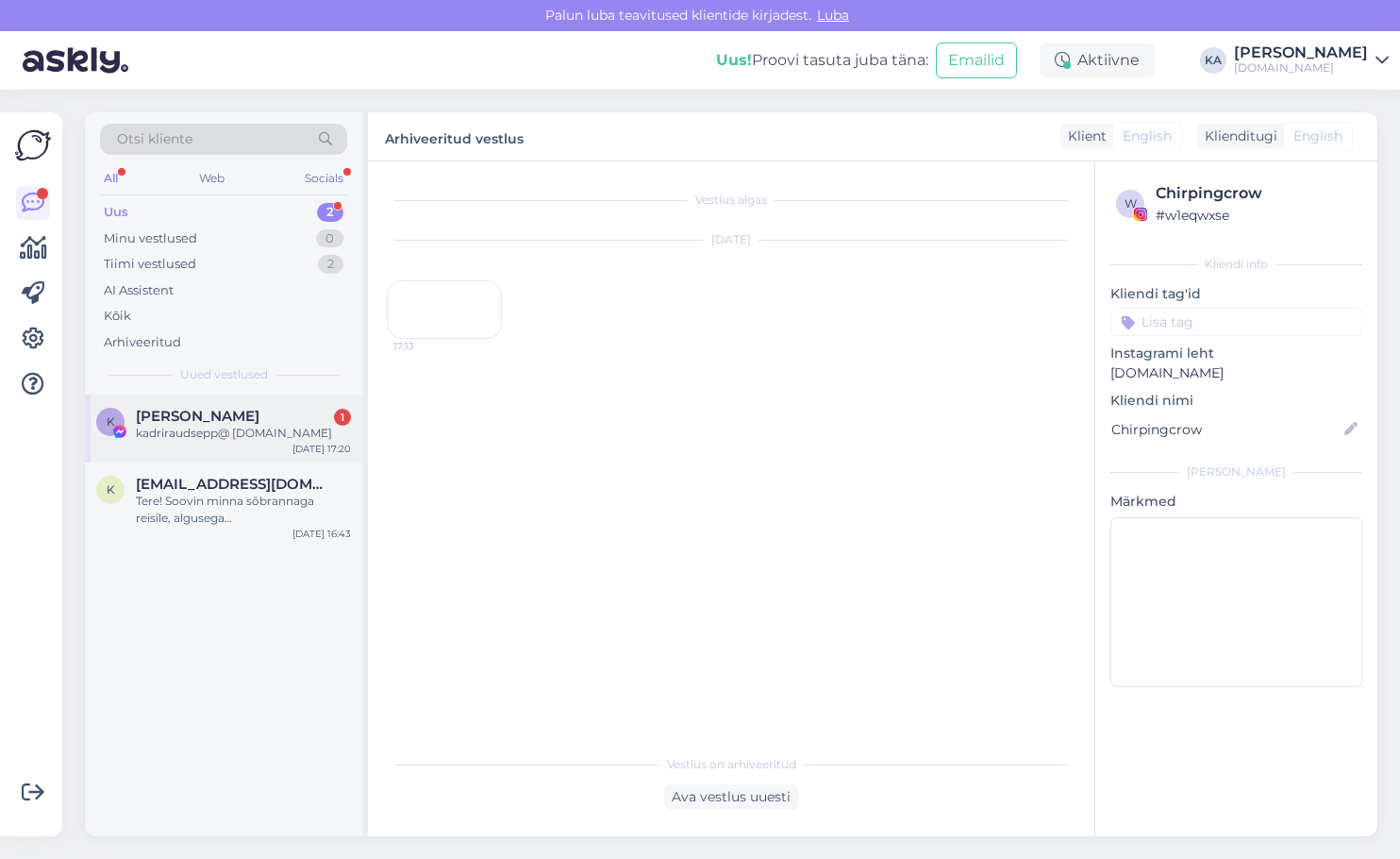
click at [191, 436] on div "kadriraudsepp@ [DOMAIN_NAME]" at bounding box center [243, 434] width 215 height 17
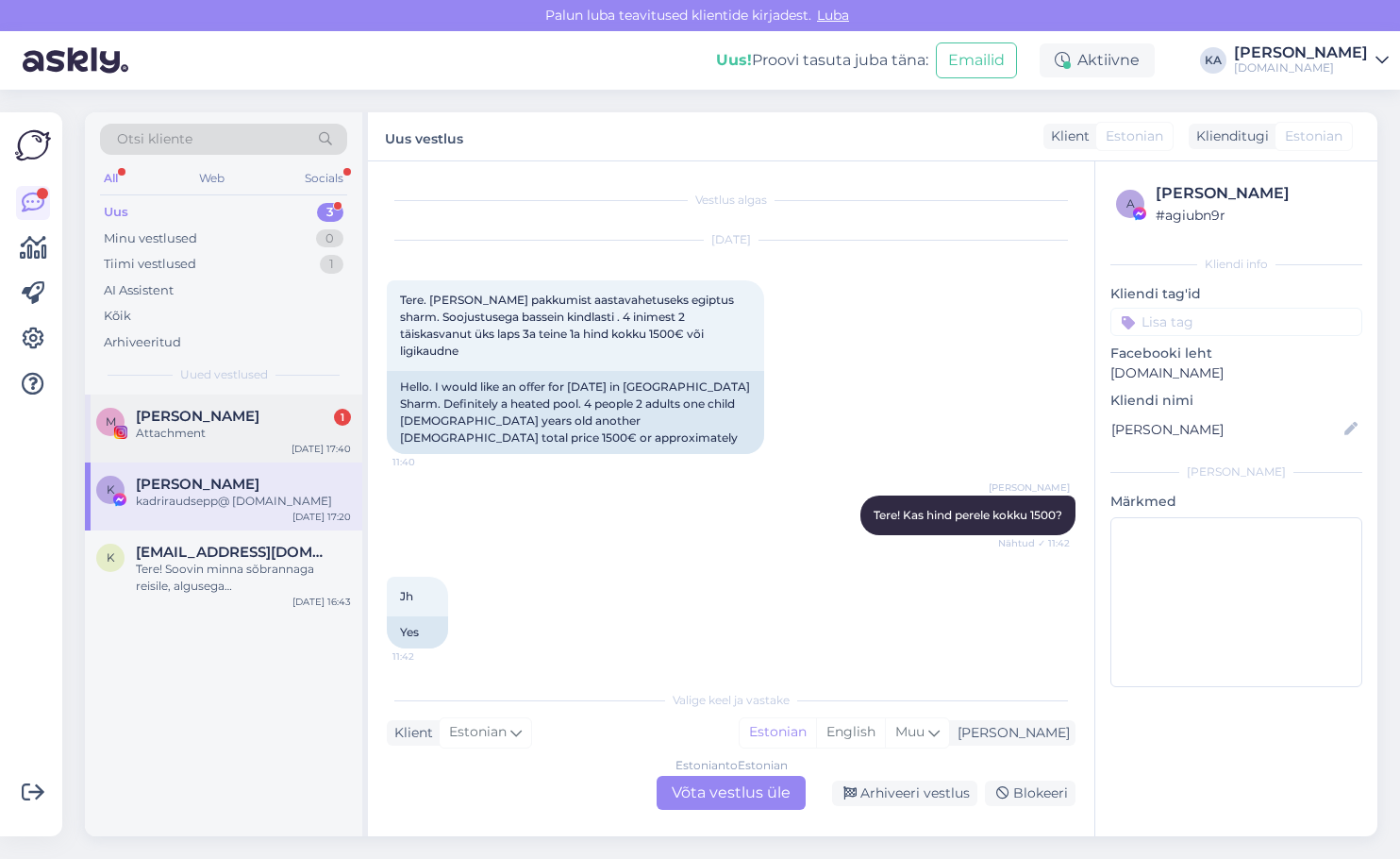
click at [243, 440] on div "Attachment" at bounding box center [243, 434] width 215 height 17
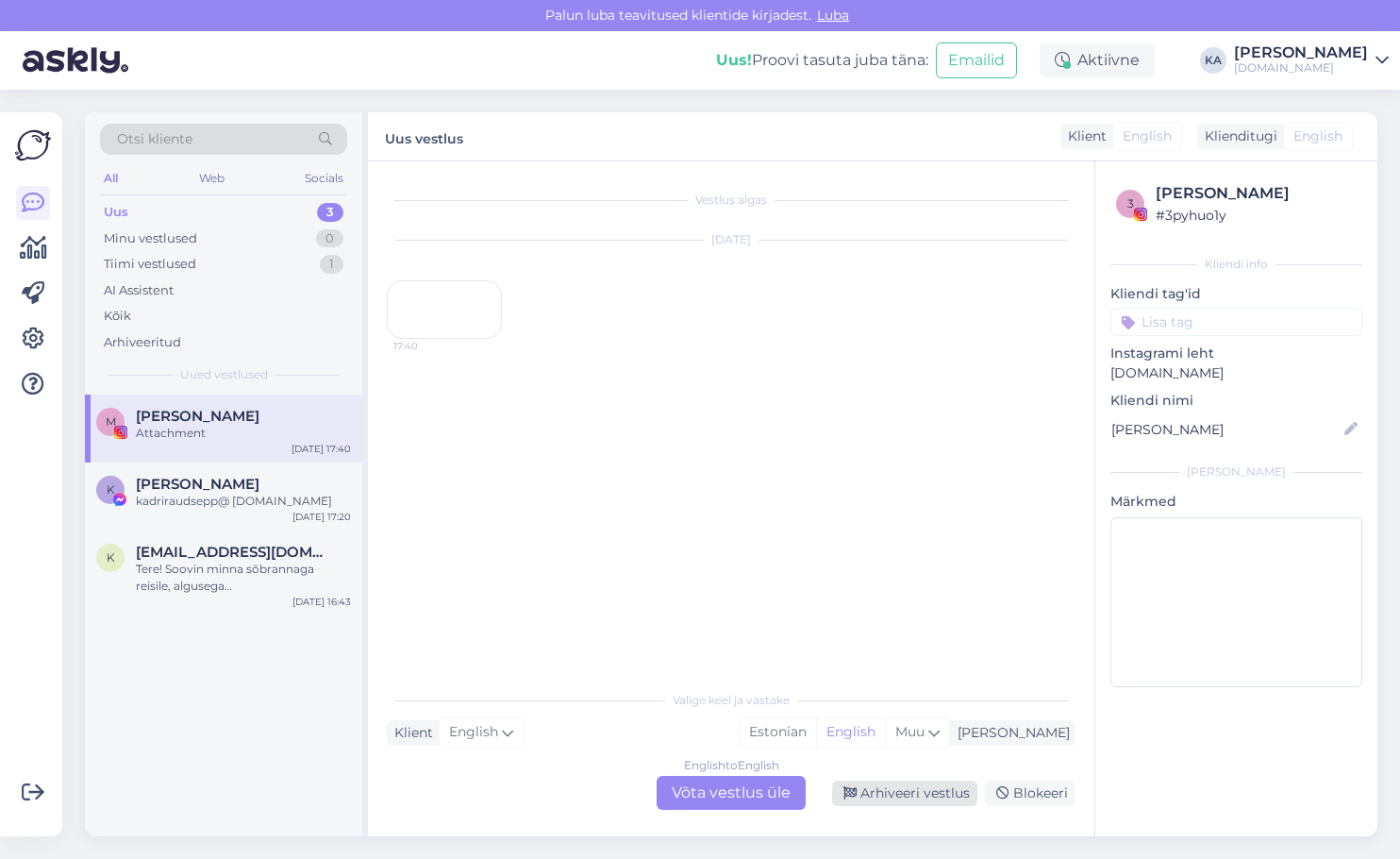
click at [922, 795] on div "Arhiveeri vestlus" at bounding box center [904, 793] width 145 height 26
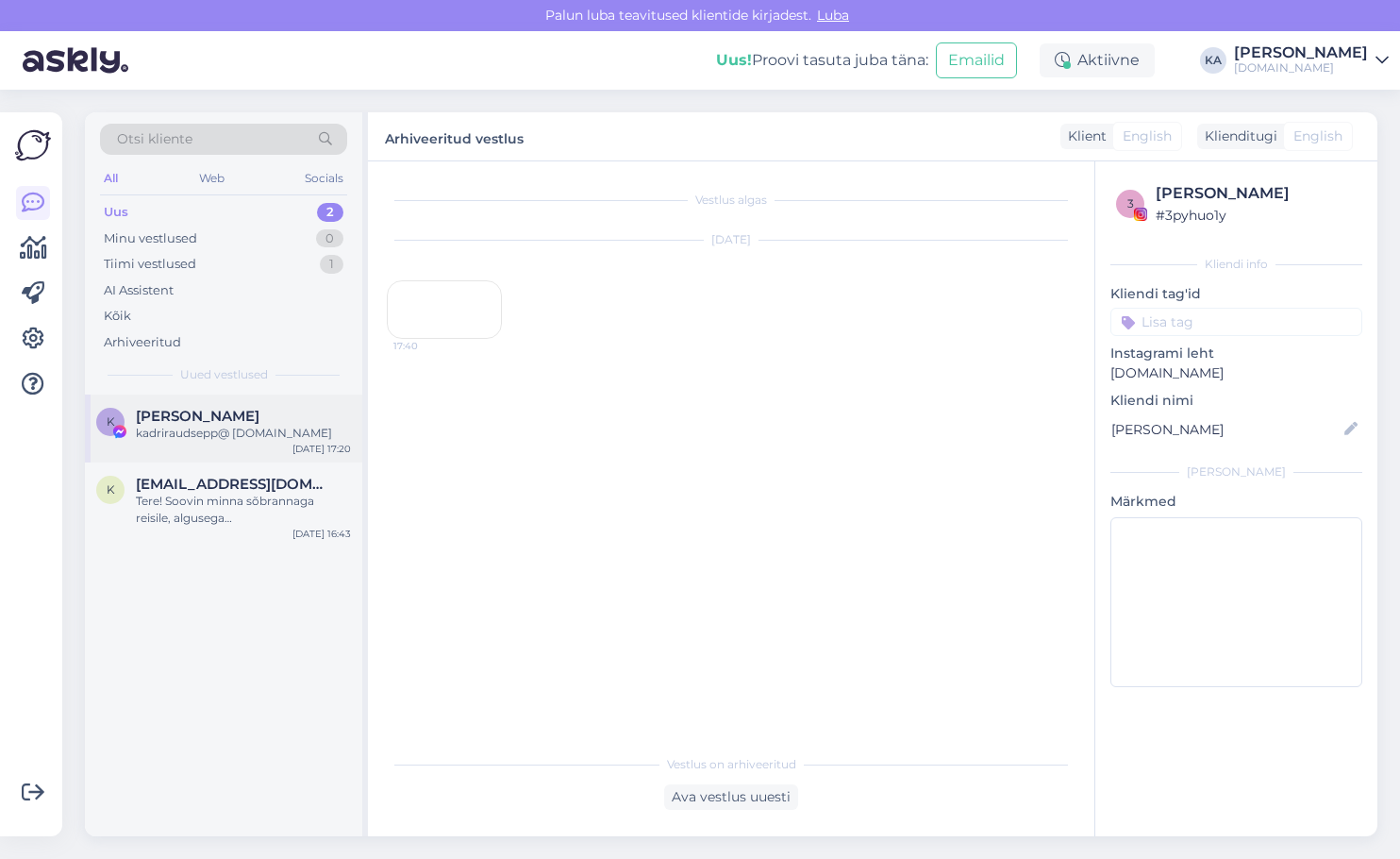
click at [205, 430] on div "kadriraudsepp@ [DOMAIN_NAME]" at bounding box center [243, 434] width 215 height 17
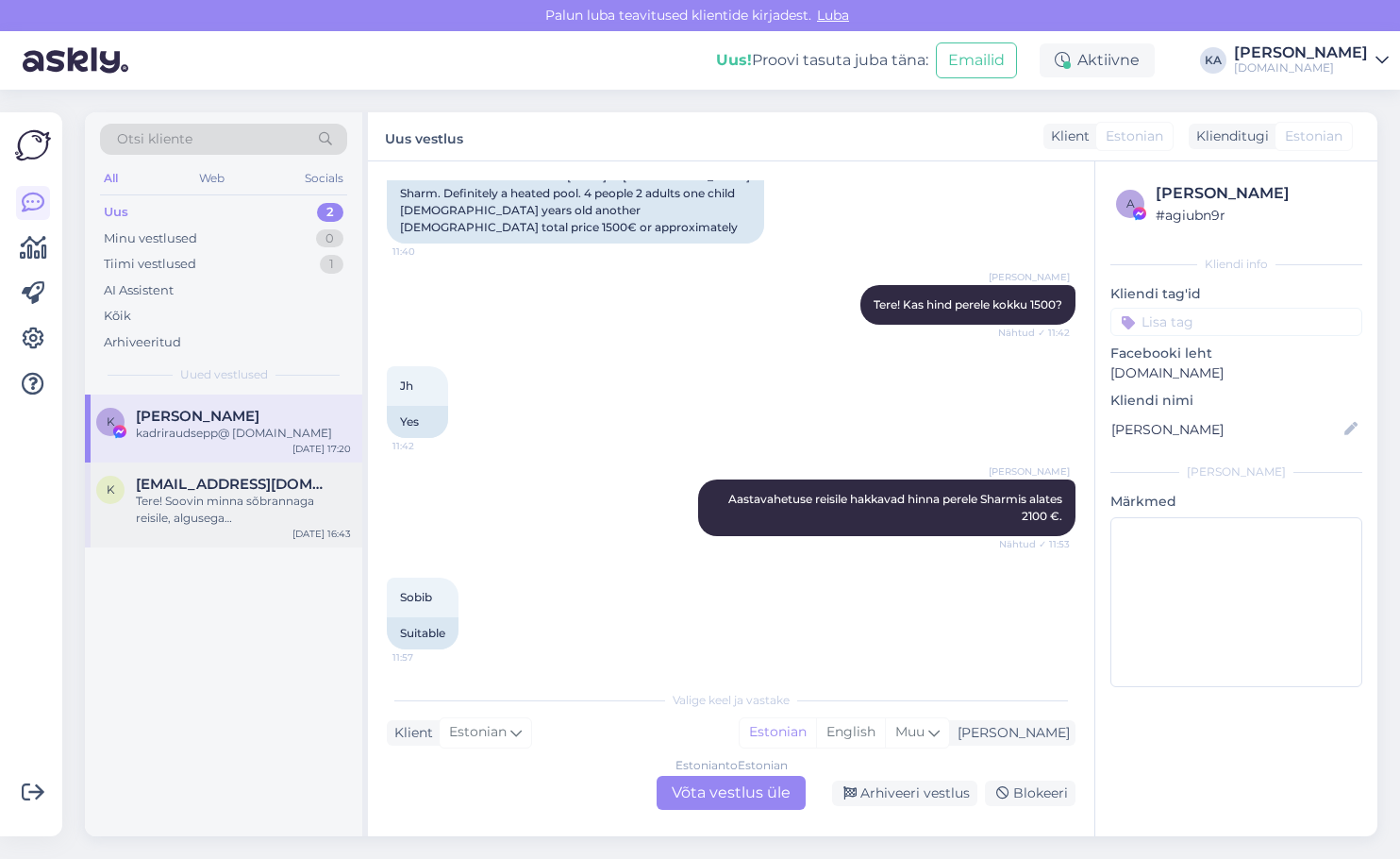
scroll to position [66, 0]
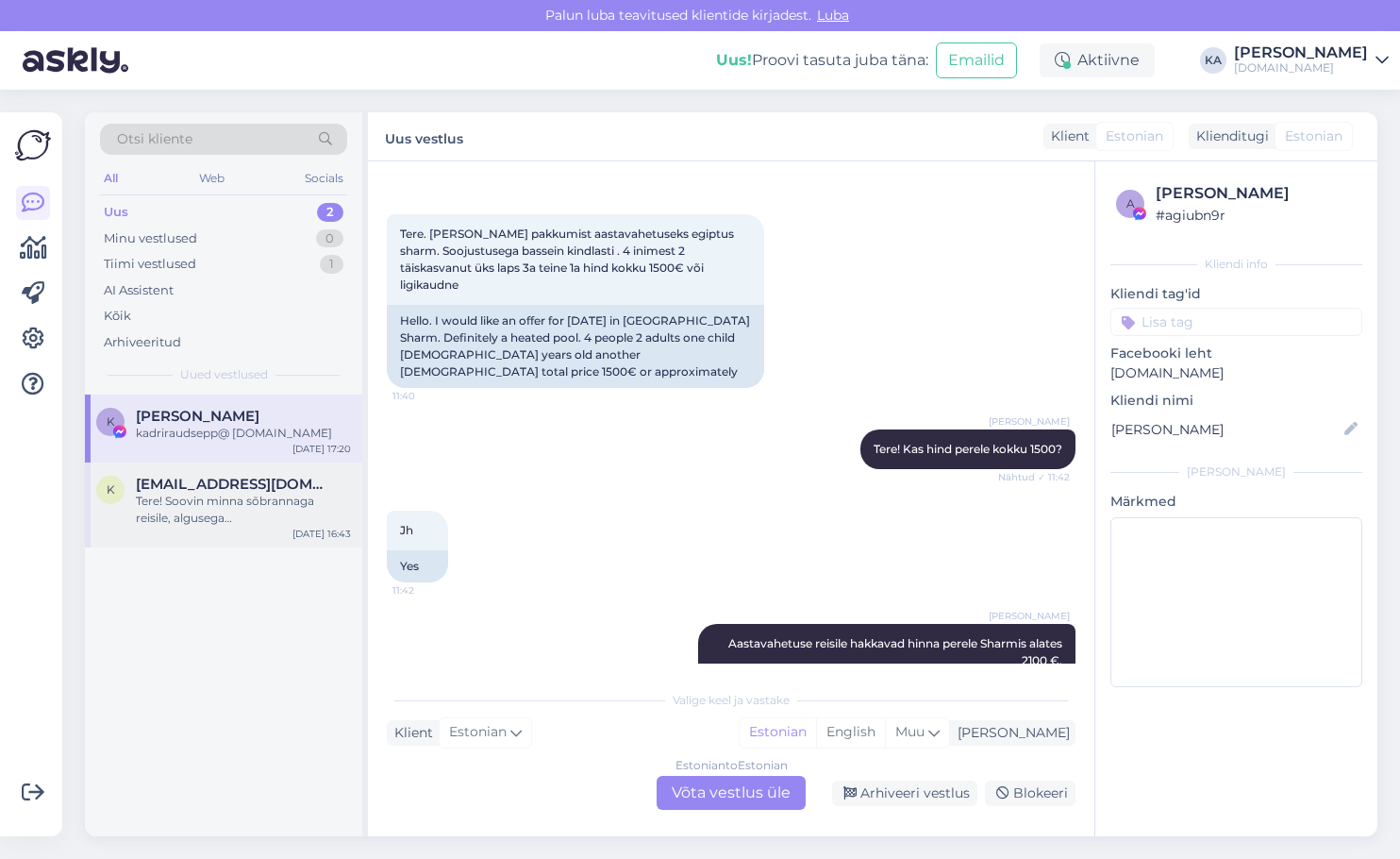
click at [214, 512] on div "Tere! Soovin minna sõbrannaga reisile, algusega [GEOGRAPHIC_DATA] umbes kuskil …" at bounding box center [243, 510] width 215 height 34
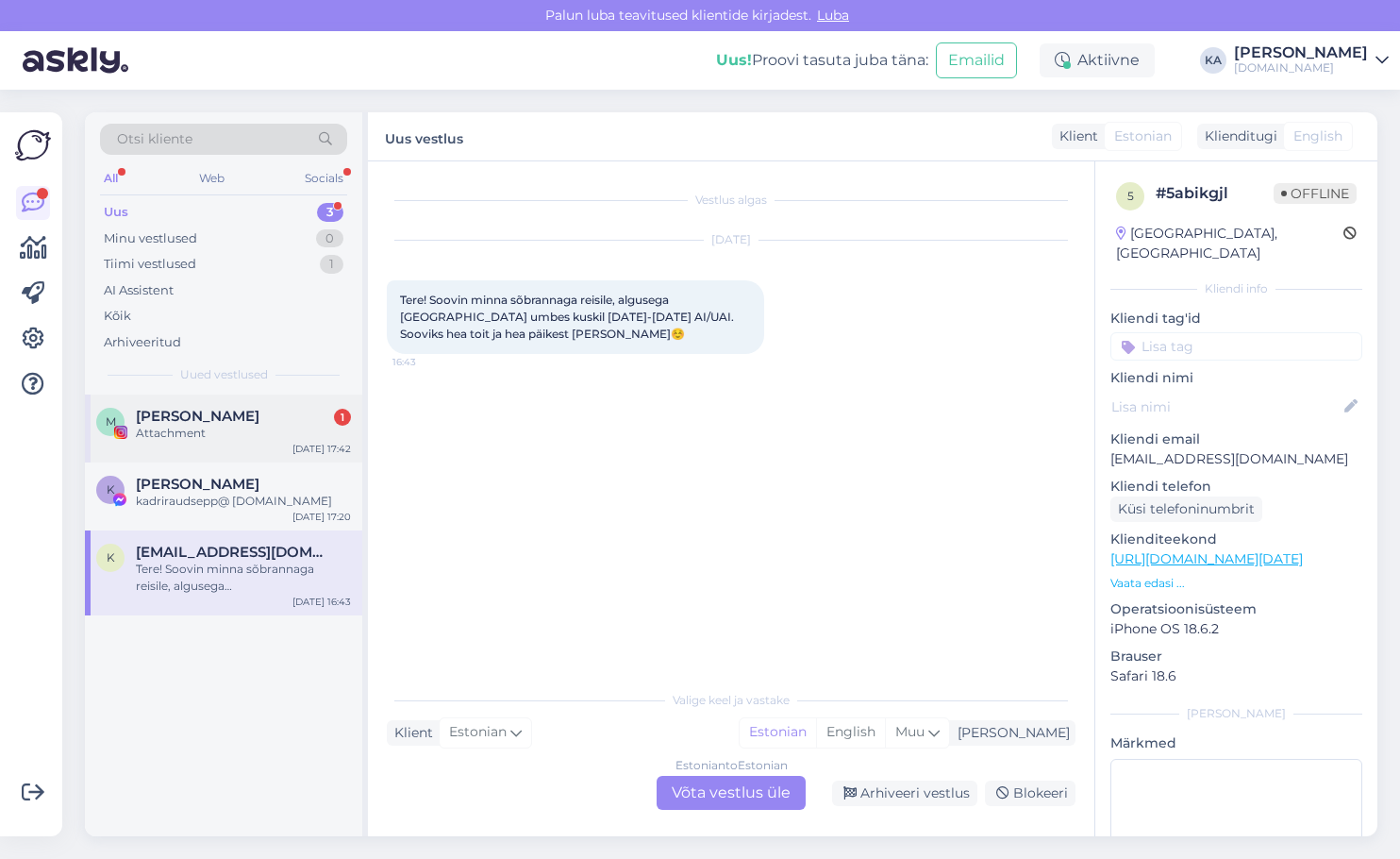
click at [239, 424] on div "[PERSON_NAME] 1" at bounding box center [243, 417] width 215 height 17
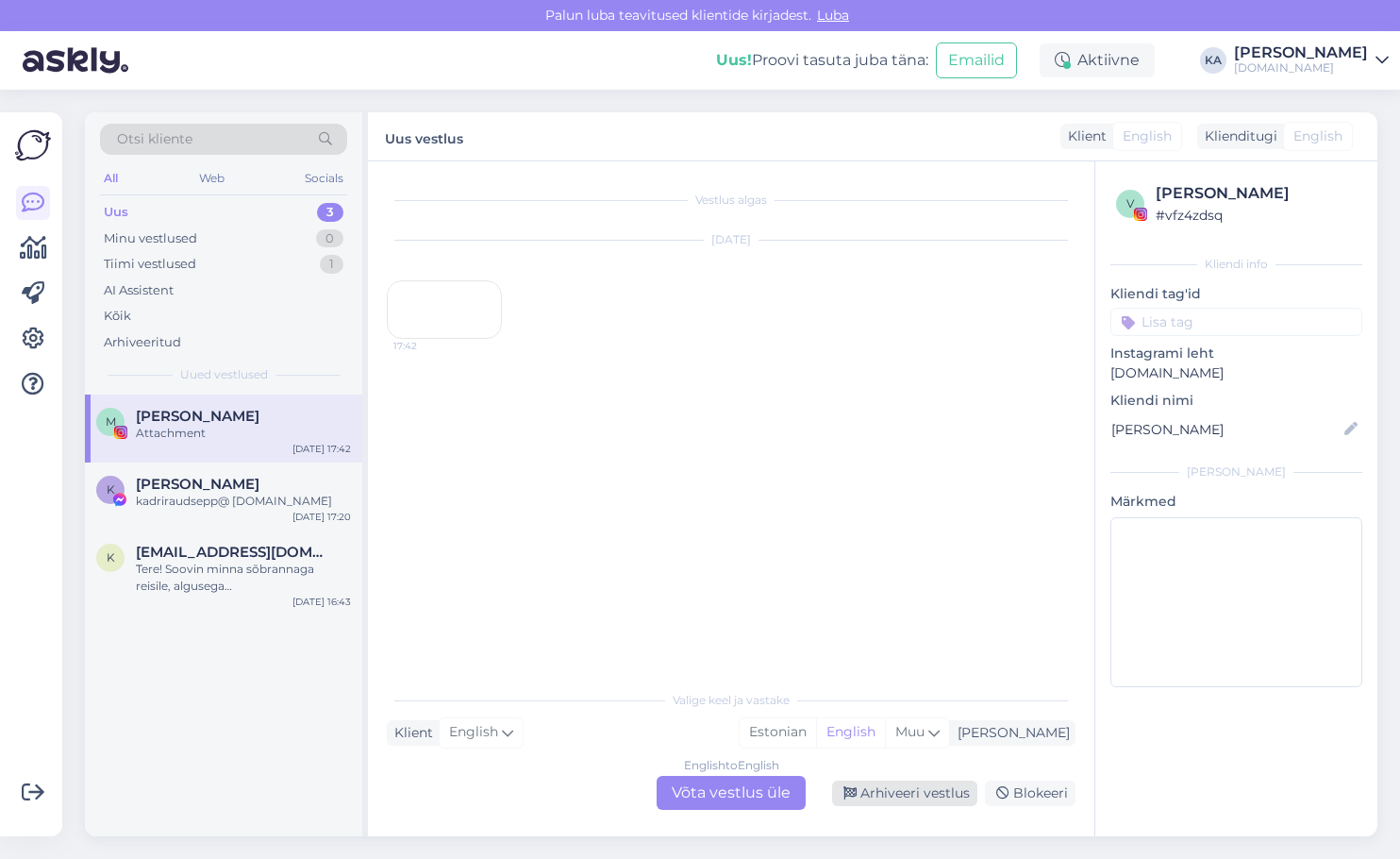
click at [903, 790] on div "Arhiveeri vestlus" at bounding box center [904, 793] width 145 height 26
